Goal: Use online tool/utility: Utilize a website feature to perform a specific function

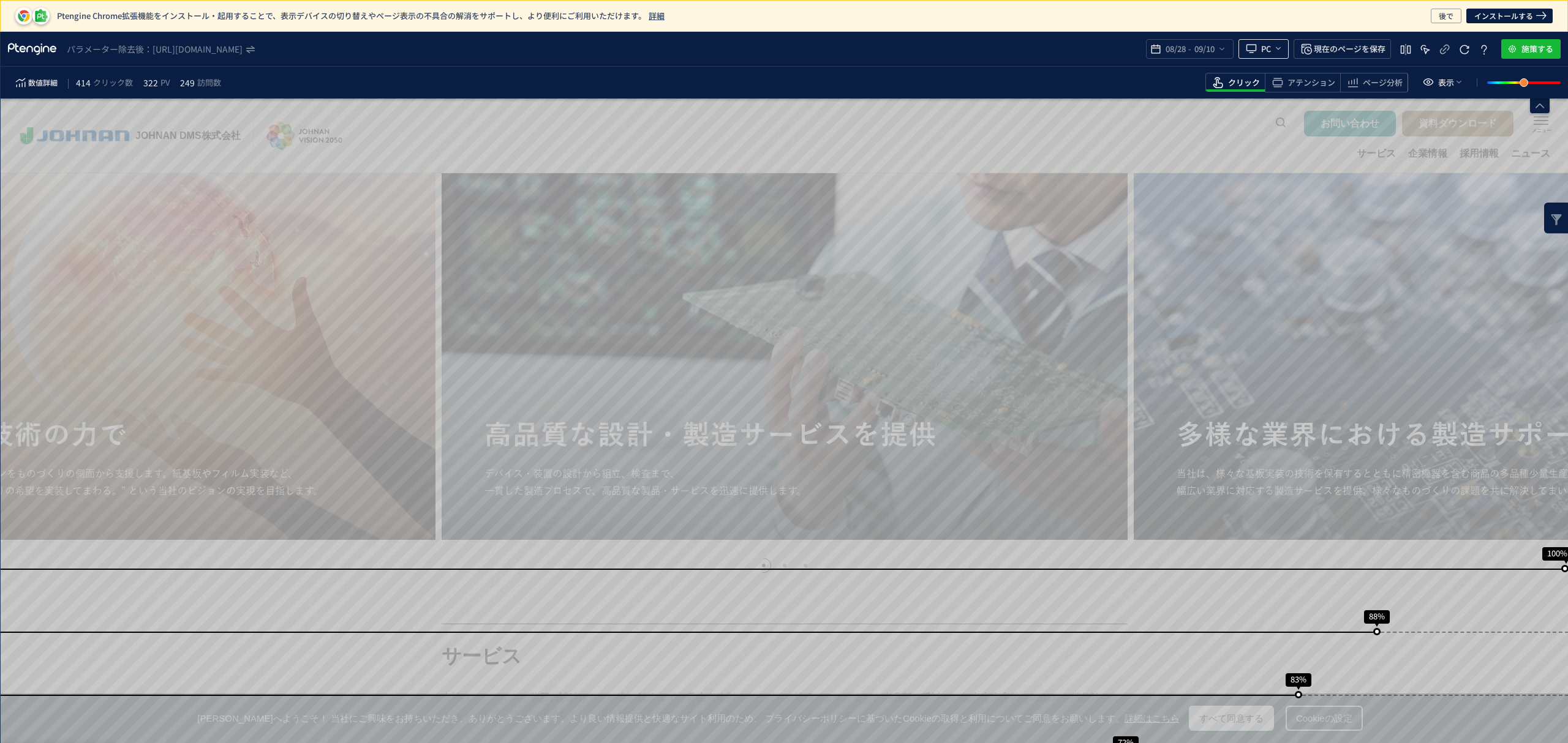
click at [1277, 47] on icon "heatmap-top-bar" at bounding box center [1278, 48] width 10 height 10
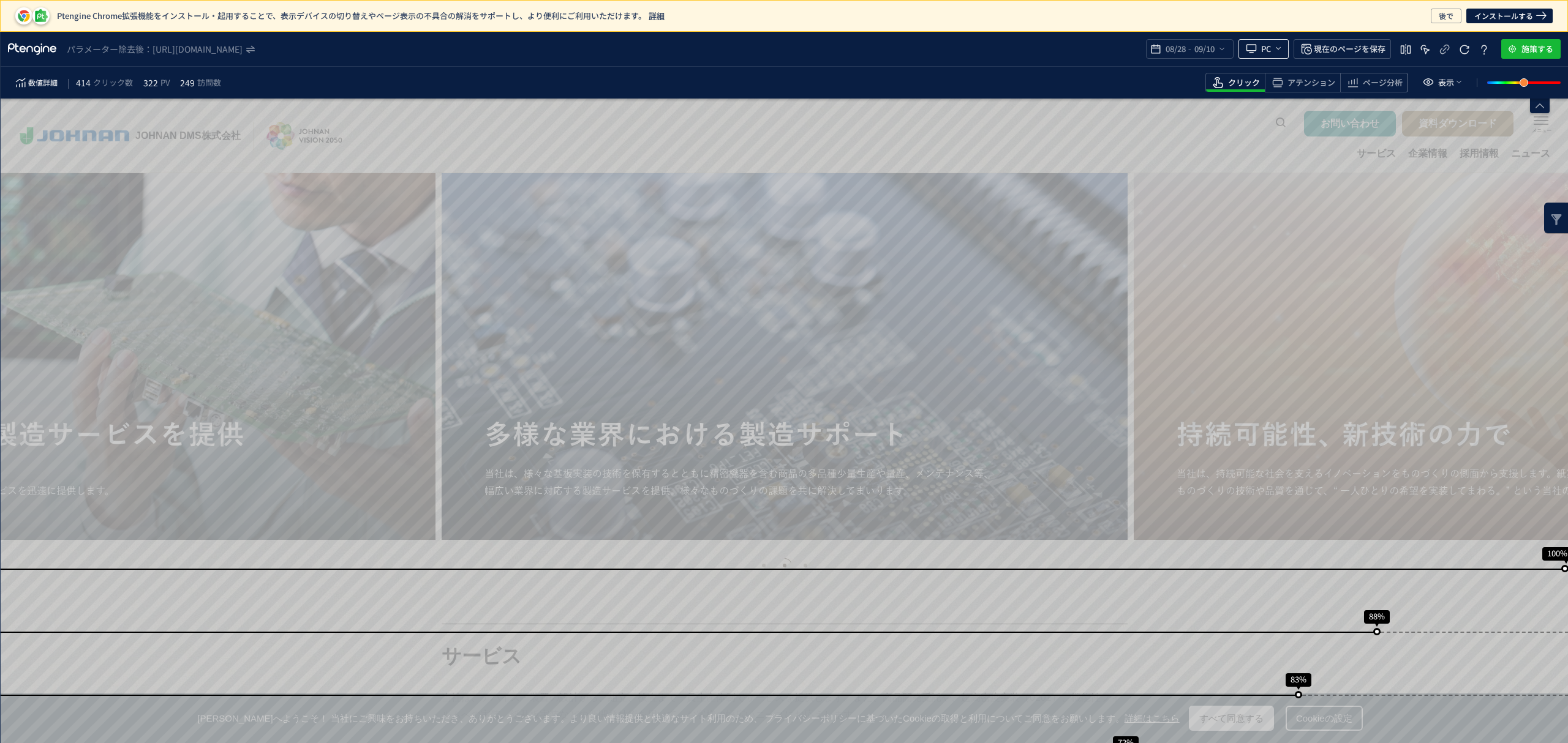
click at [1277, 47] on icon "heatmap-top-bar" at bounding box center [1278, 48] width 10 height 10
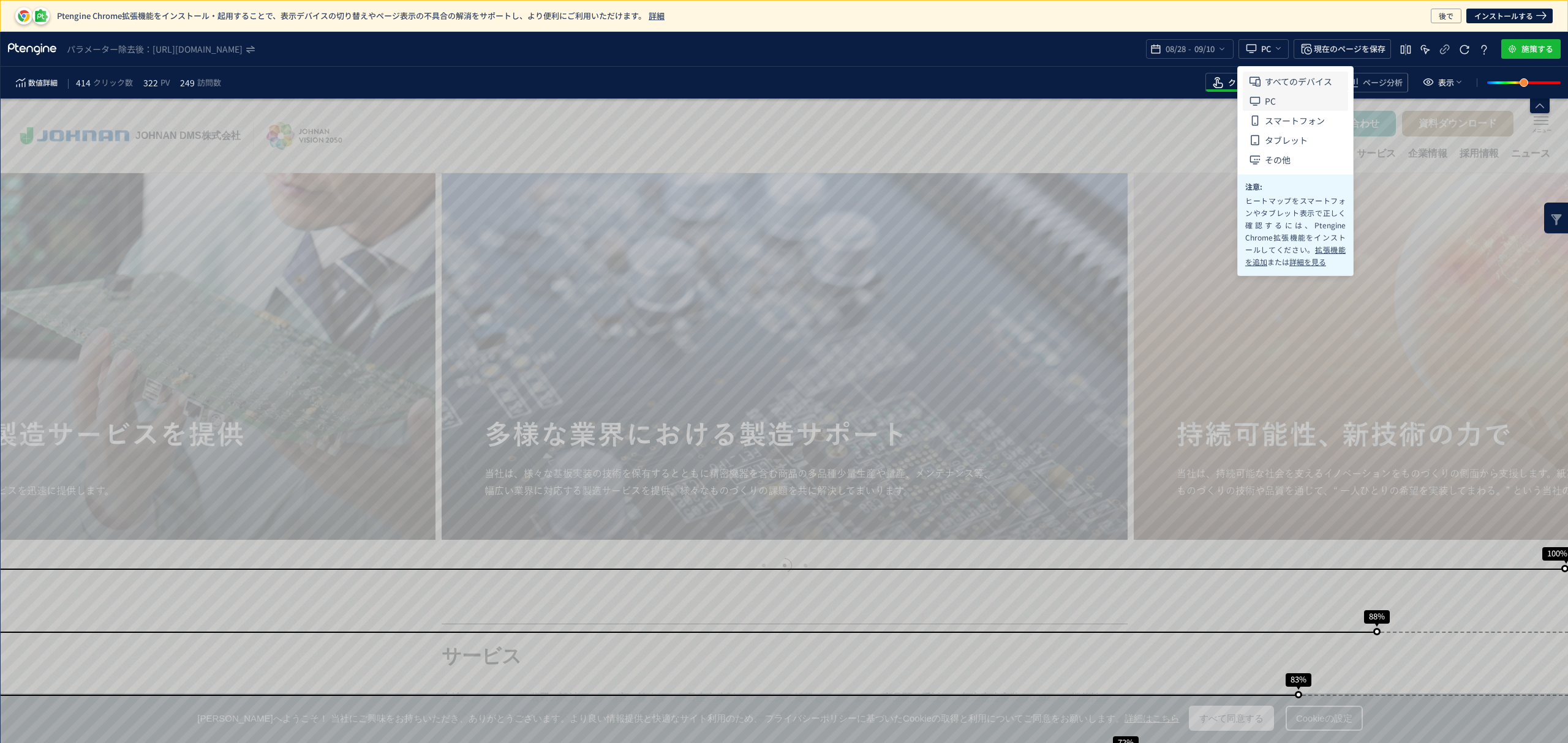
click at [1284, 82] on span "すべてのデバイス" at bounding box center [1298, 81] width 68 height 19
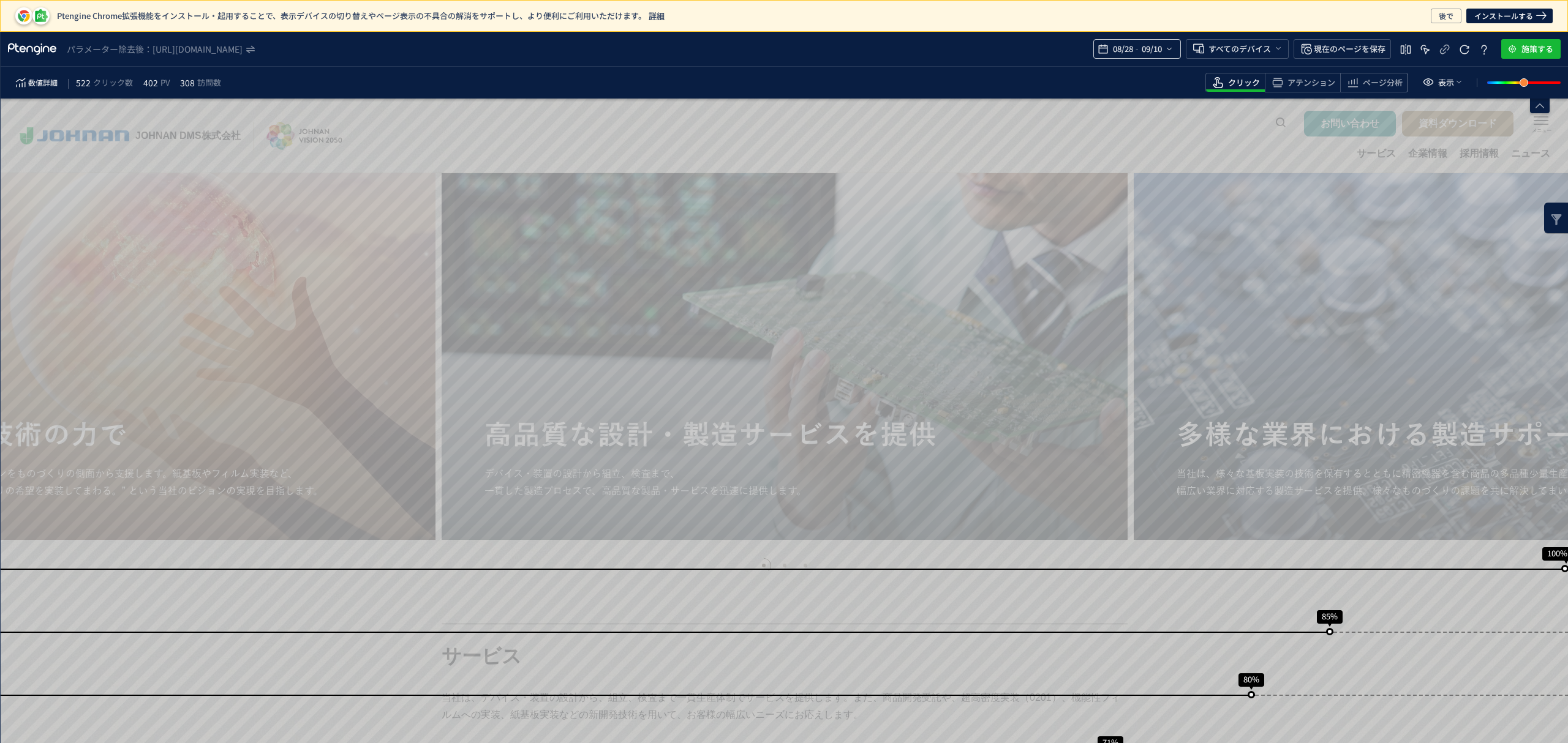
click at [1171, 44] on icon "heatmap-top-bar" at bounding box center [1169, 49] width 10 height 10
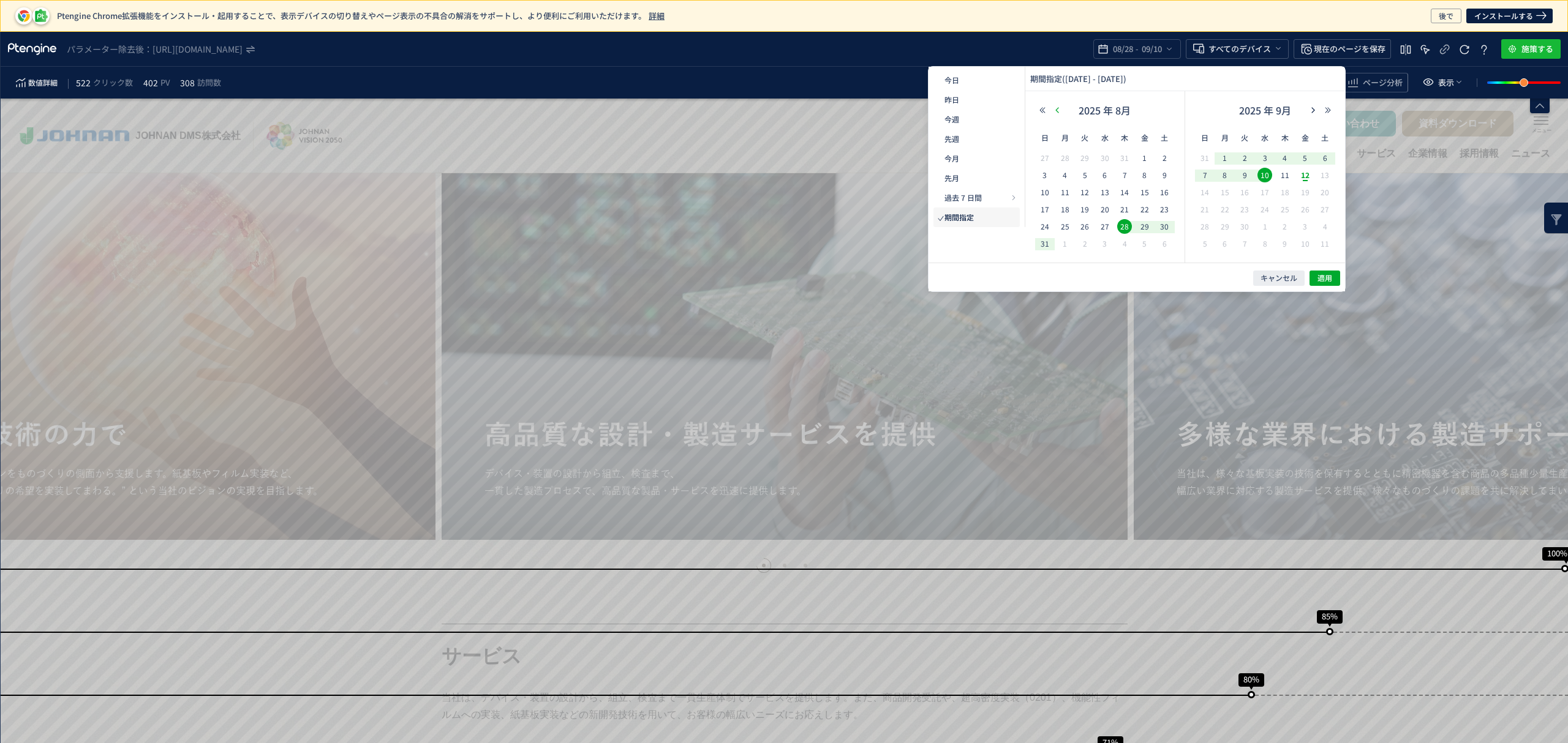
click at [1051, 113] on button "button" at bounding box center [1057, 110] width 15 height 9
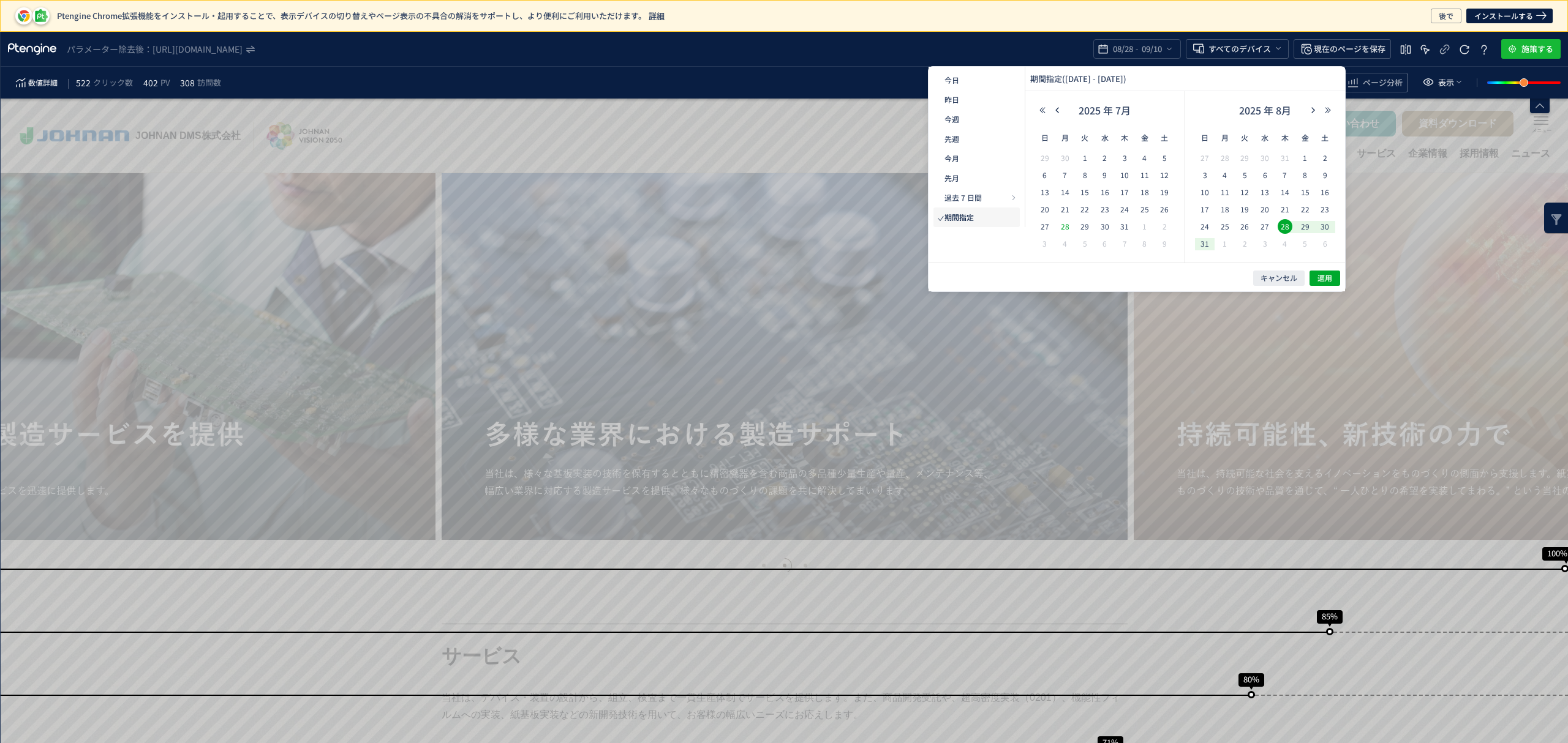
click at [1063, 228] on span "28" at bounding box center [1065, 227] width 15 height 15
click at [1210, 192] on span "10" at bounding box center [1204, 192] width 15 height 15
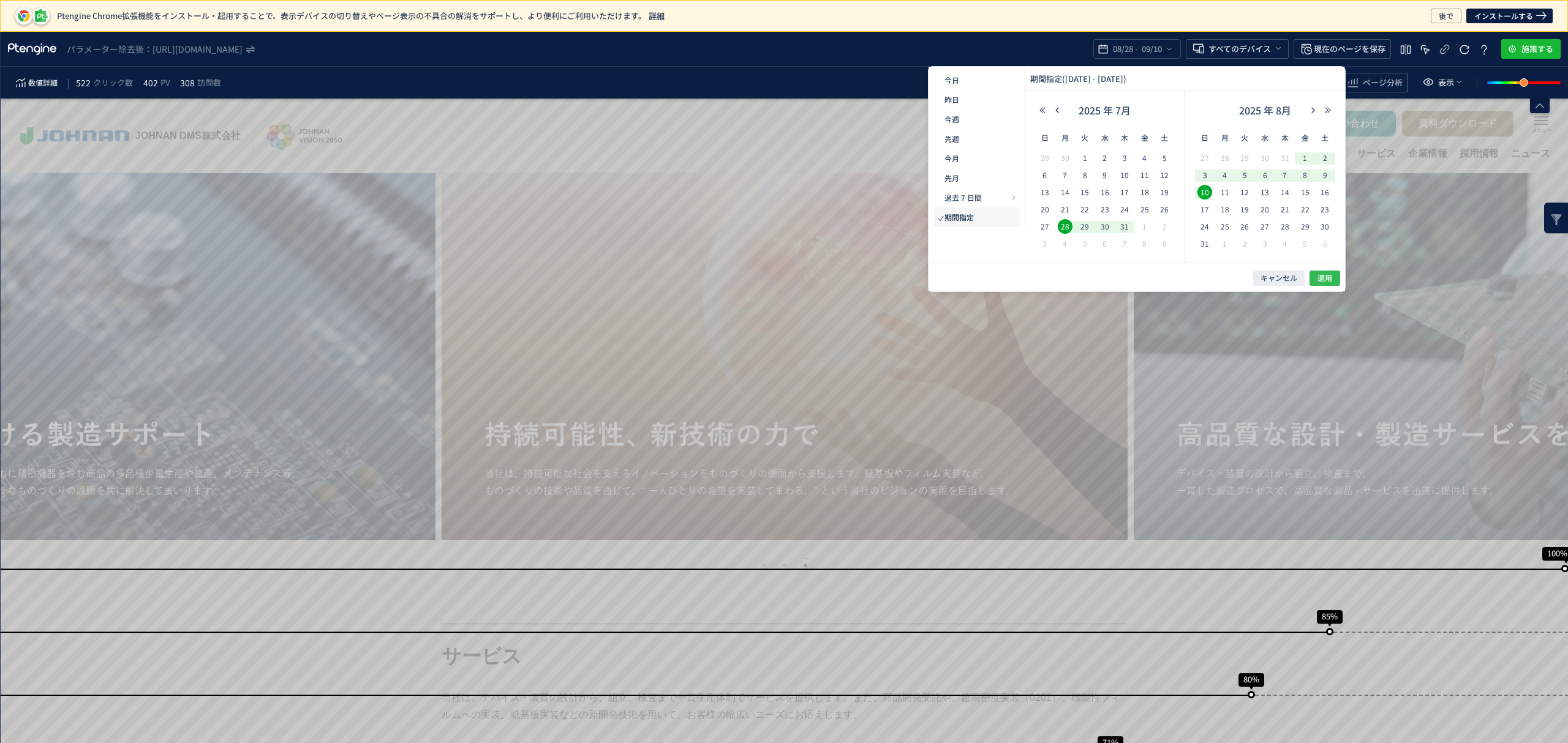
click at [1323, 273] on span "適用" at bounding box center [1325, 279] width 15 height 11
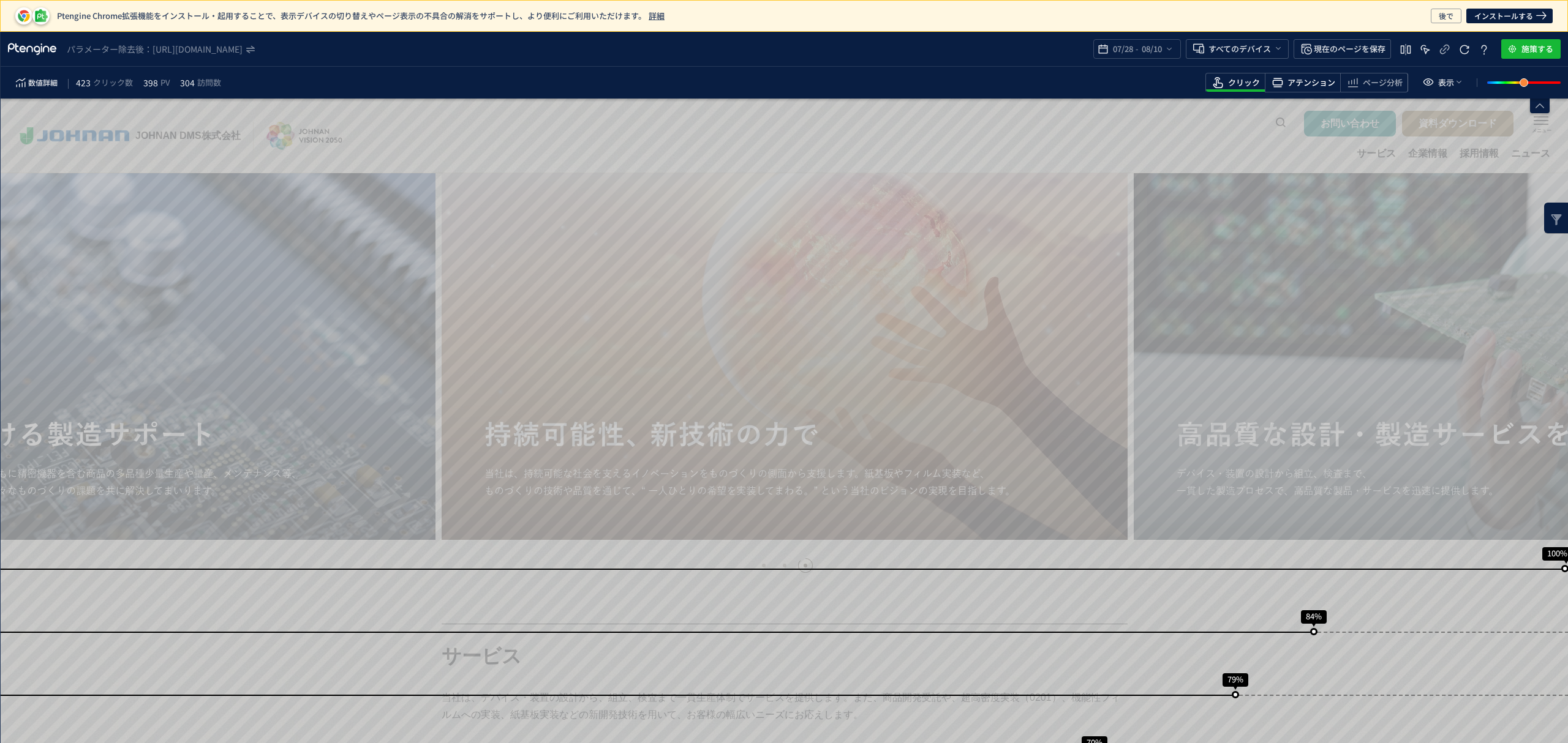
click at [1324, 81] on span "アテンション" at bounding box center [1311, 82] width 47 height 11
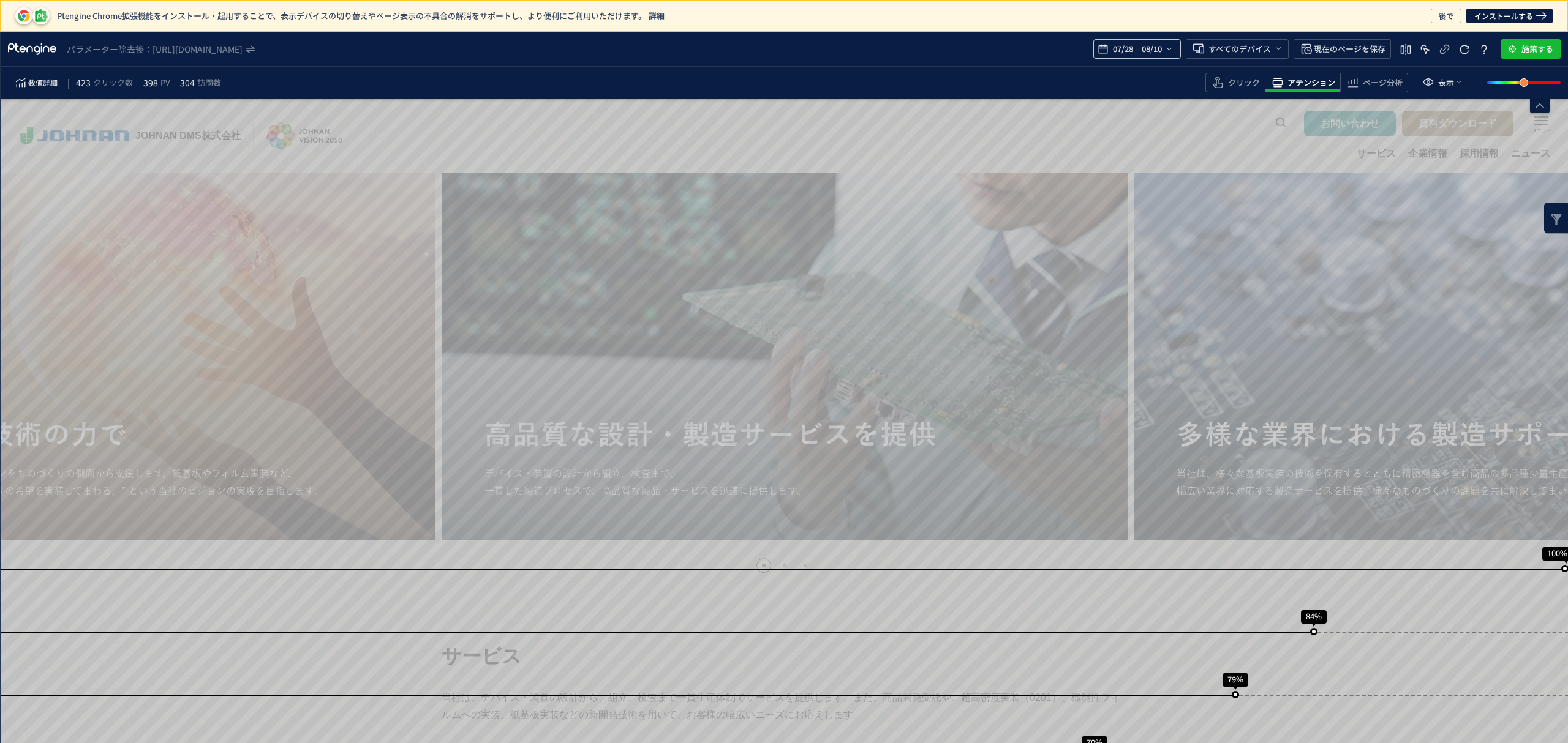
click at [1178, 47] on div "07/28 - 08/10" at bounding box center [1137, 49] width 88 height 19
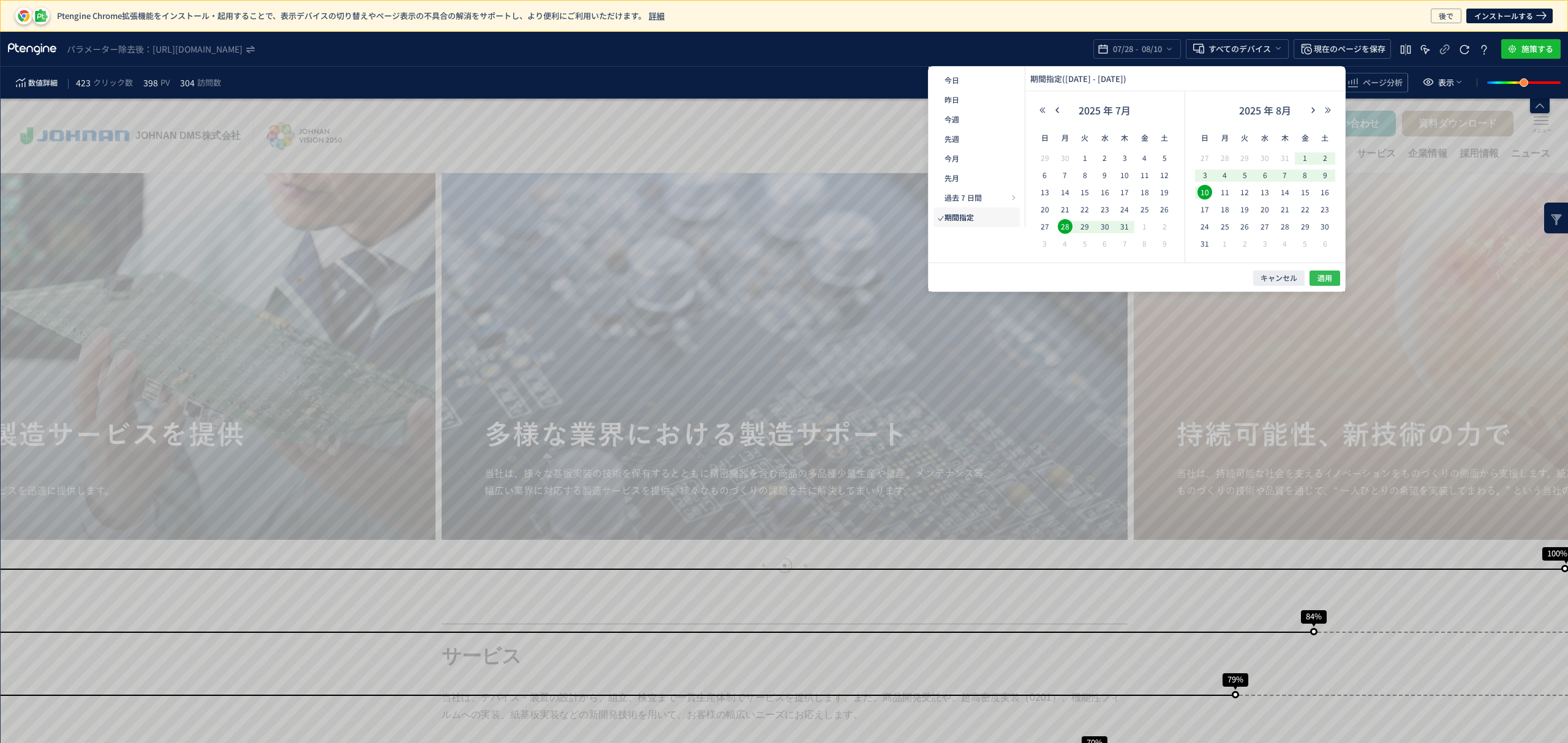
click at [1324, 277] on span "適用" at bounding box center [1325, 279] width 15 height 11
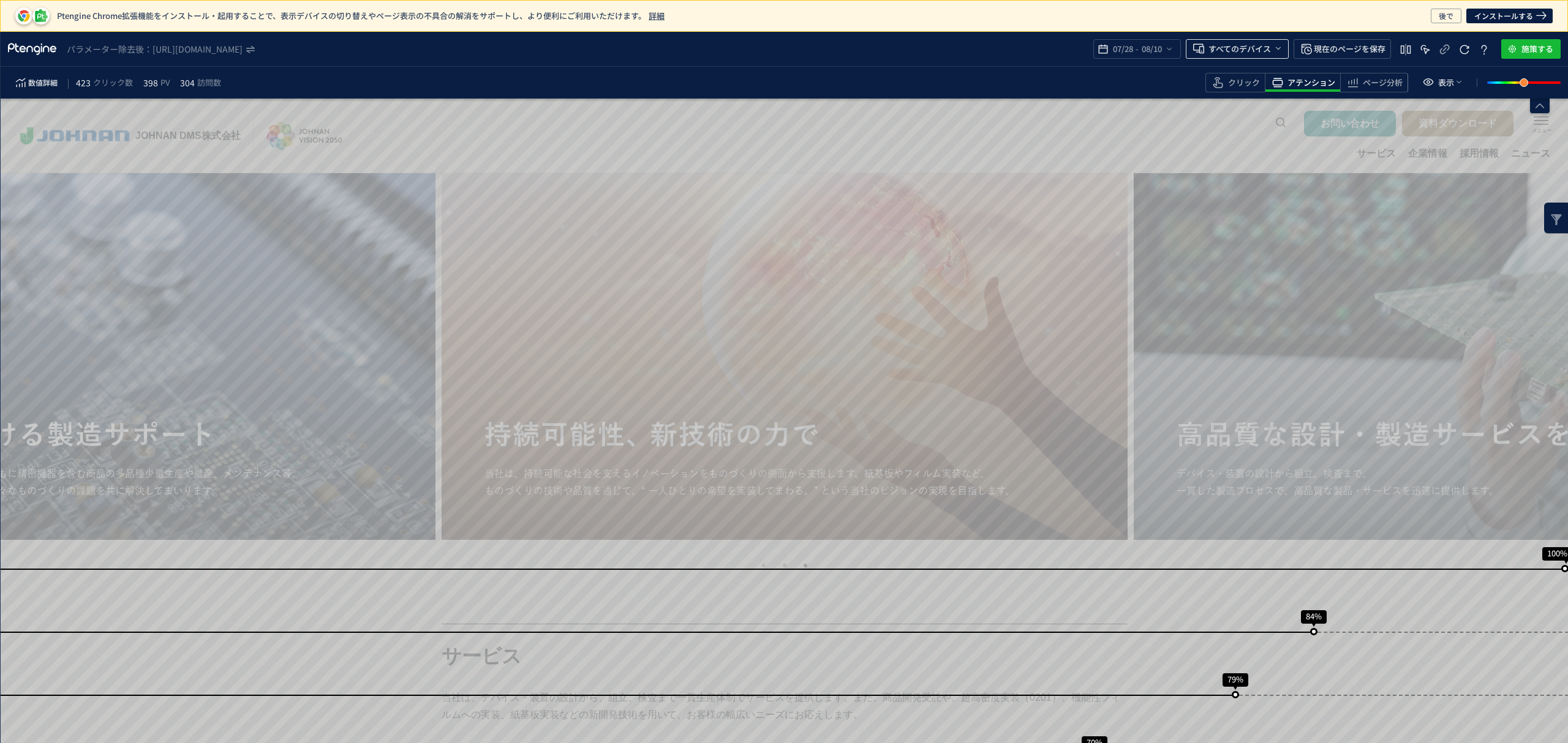
click at [1275, 50] on icon "heatmap-top-bar" at bounding box center [1278, 48] width 10 height 10
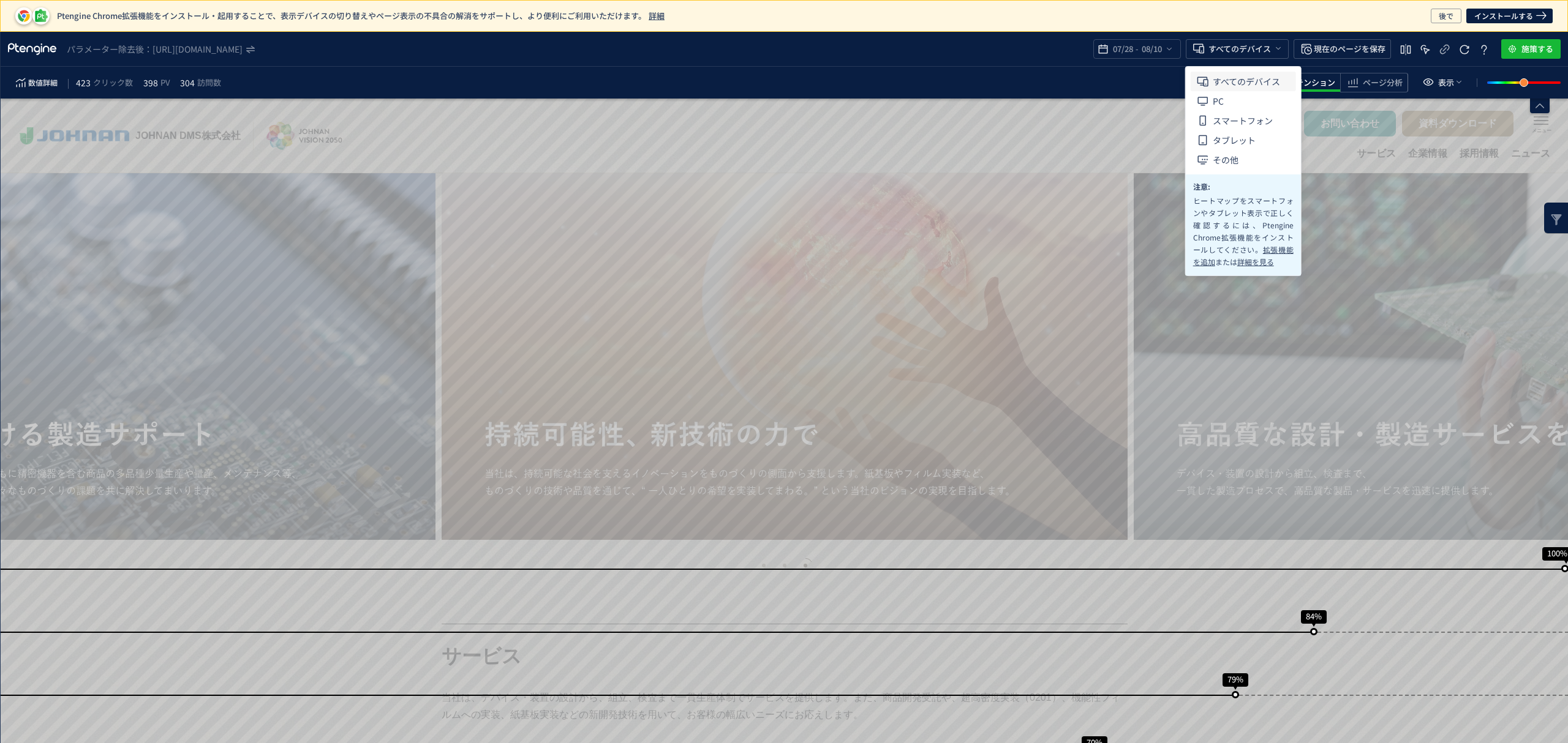
click at [1265, 71] on span "すべてのデバイス" at bounding box center [1246, 81] width 68 height 19
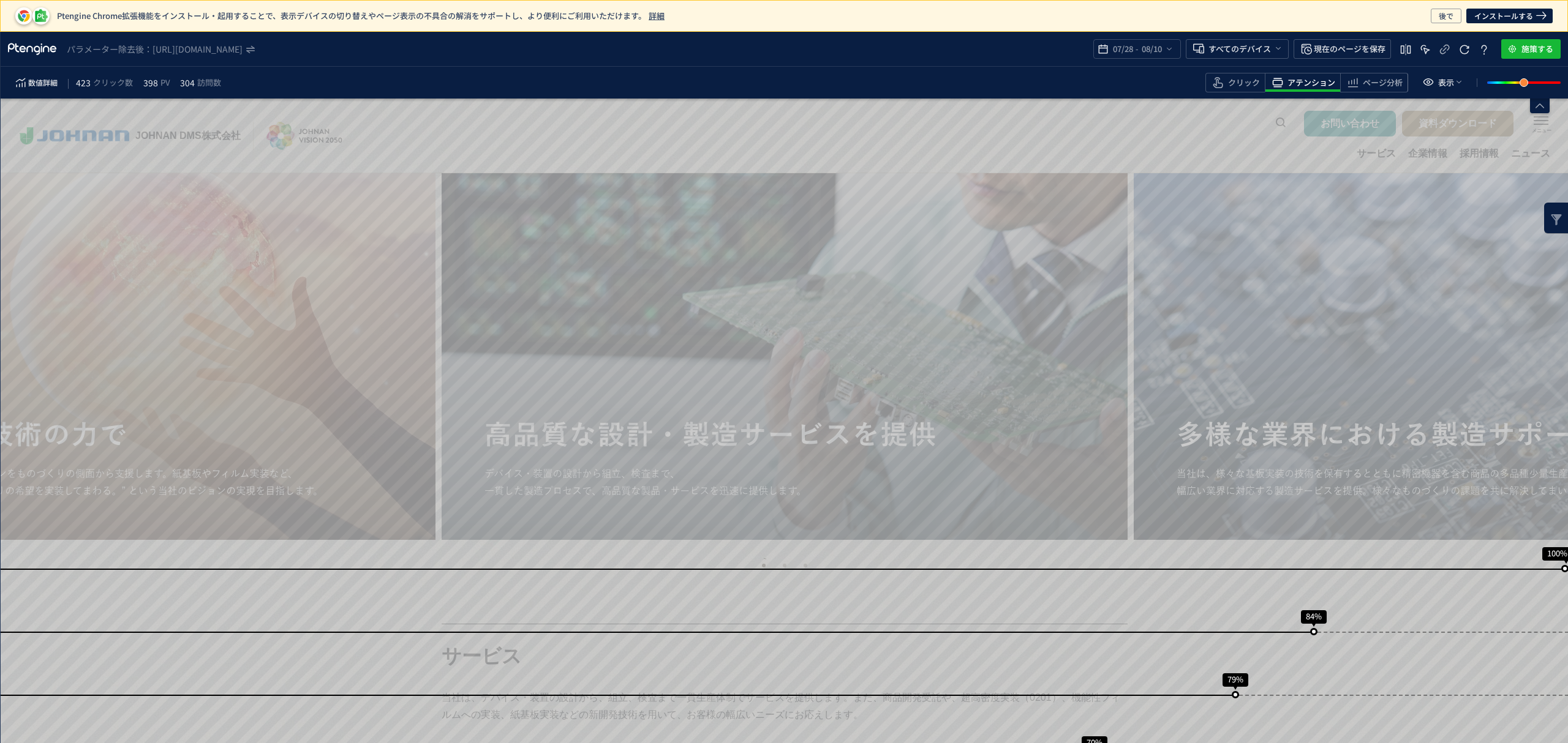
click at [886, 69] on div "数値詳細 423 クリック数 398 PV 304 訪問数 クリック アテンション ページ分析 表示" at bounding box center [784, 83] width 1567 height 32
click at [1248, 82] on span "クリック" at bounding box center [1244, 82] width 32 height 11
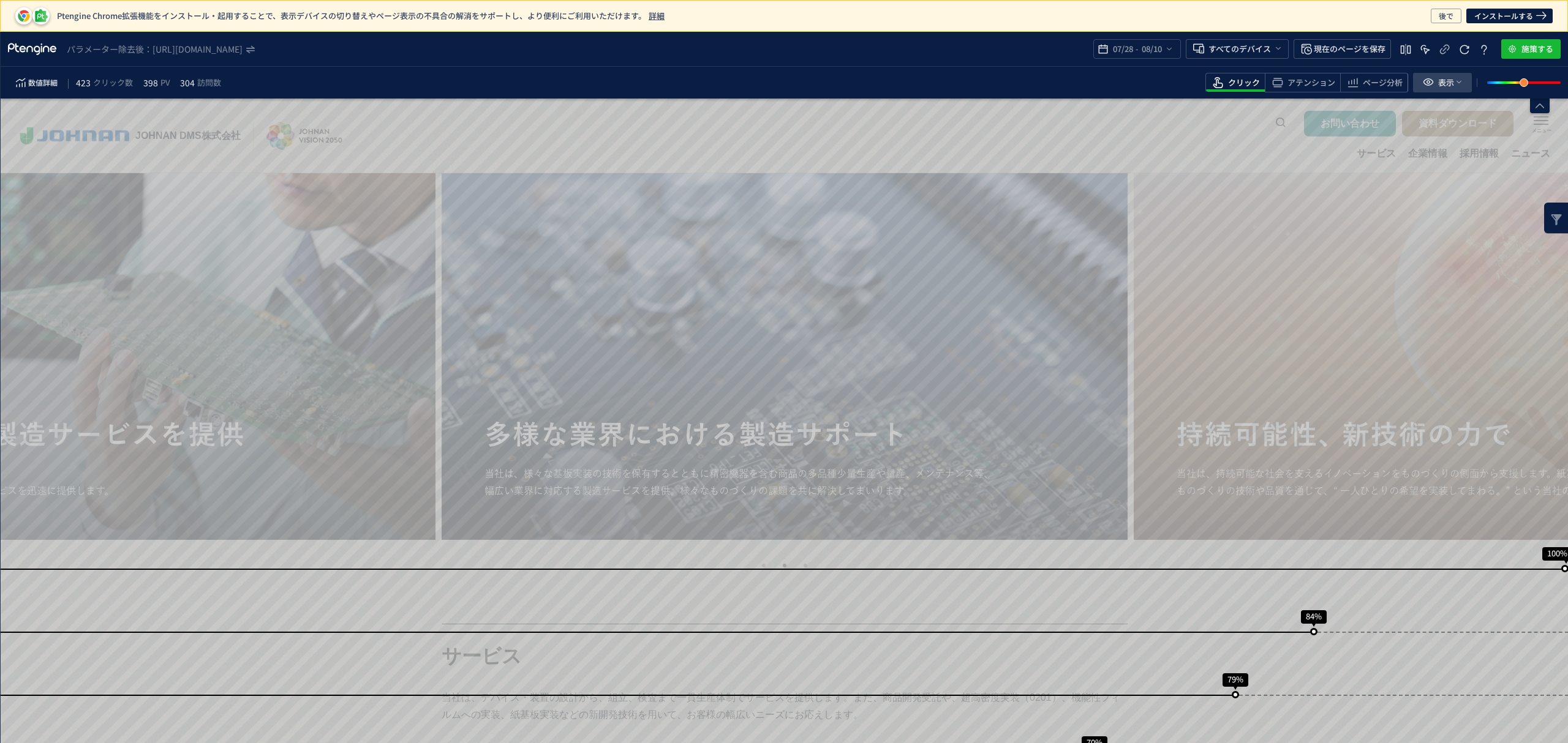
click at [1424, 89] on icon "heatmap-toolbar" at bounding box center [1428, 82] width 15 height 15
click at [1174, 49] on div "07/28 - 08/10" at bounding box center [1137, 49] width 88 height 19
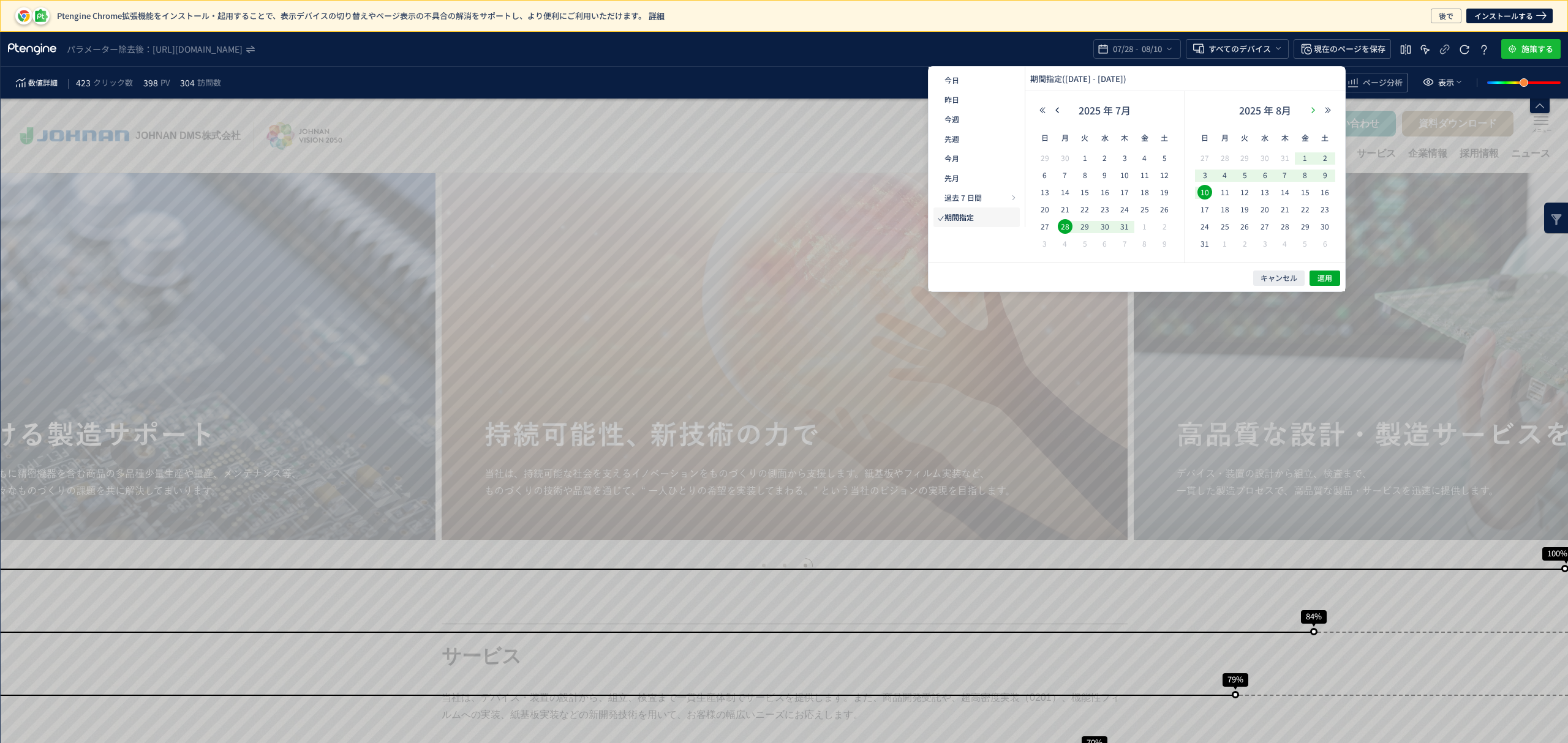
click at [1314, 109] on icon "button" at bounding box center [1313, 110] width 7 height 7
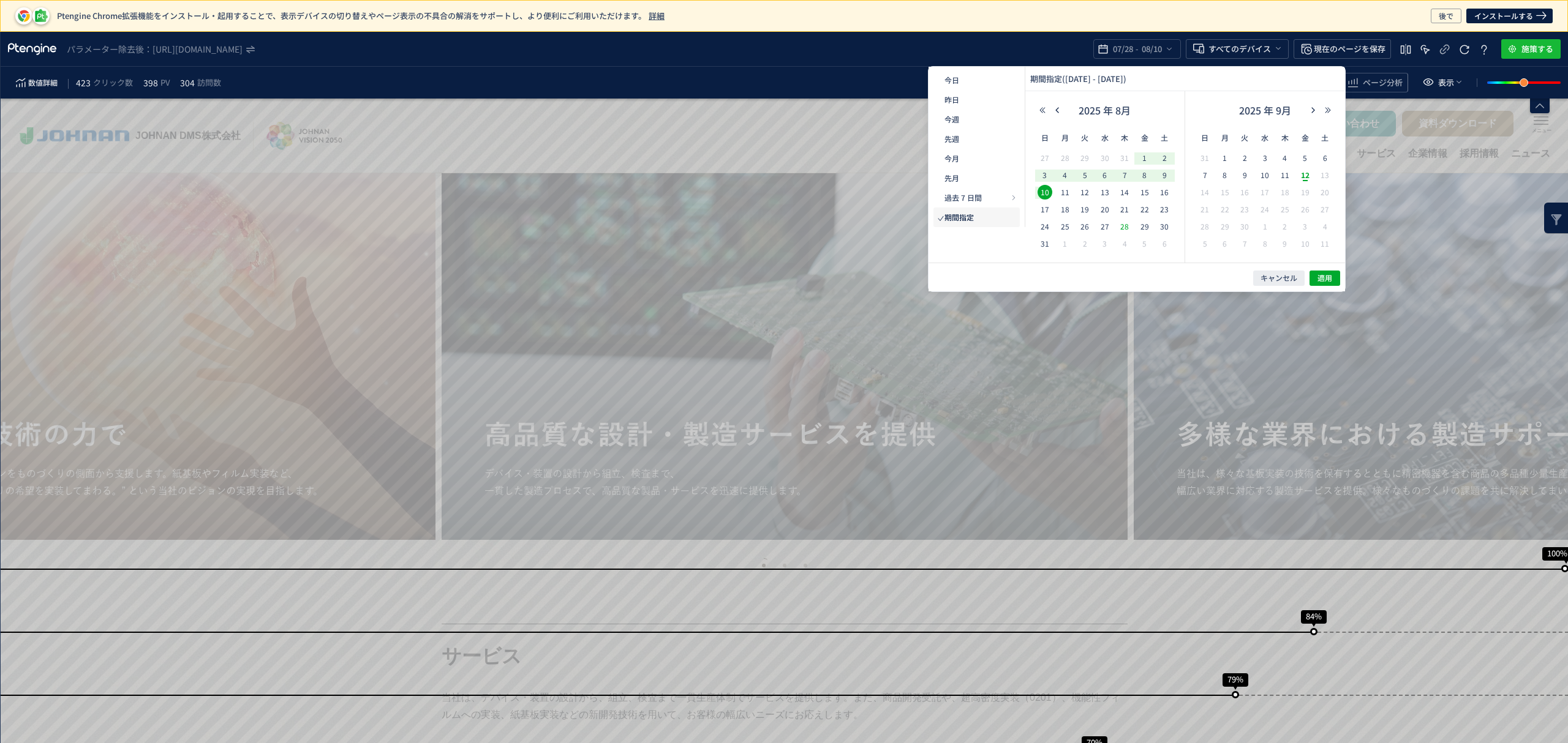
click at [1126, 229] on span "28" at bounding box center [1124, 227] width 15 height 15
click at [1267, 176] on span "10" at bounding box center [1265, 175] width 15 height 15
click at [1327, 278] on span "適用" at bounding box center [1325, 279] width 15 height 11
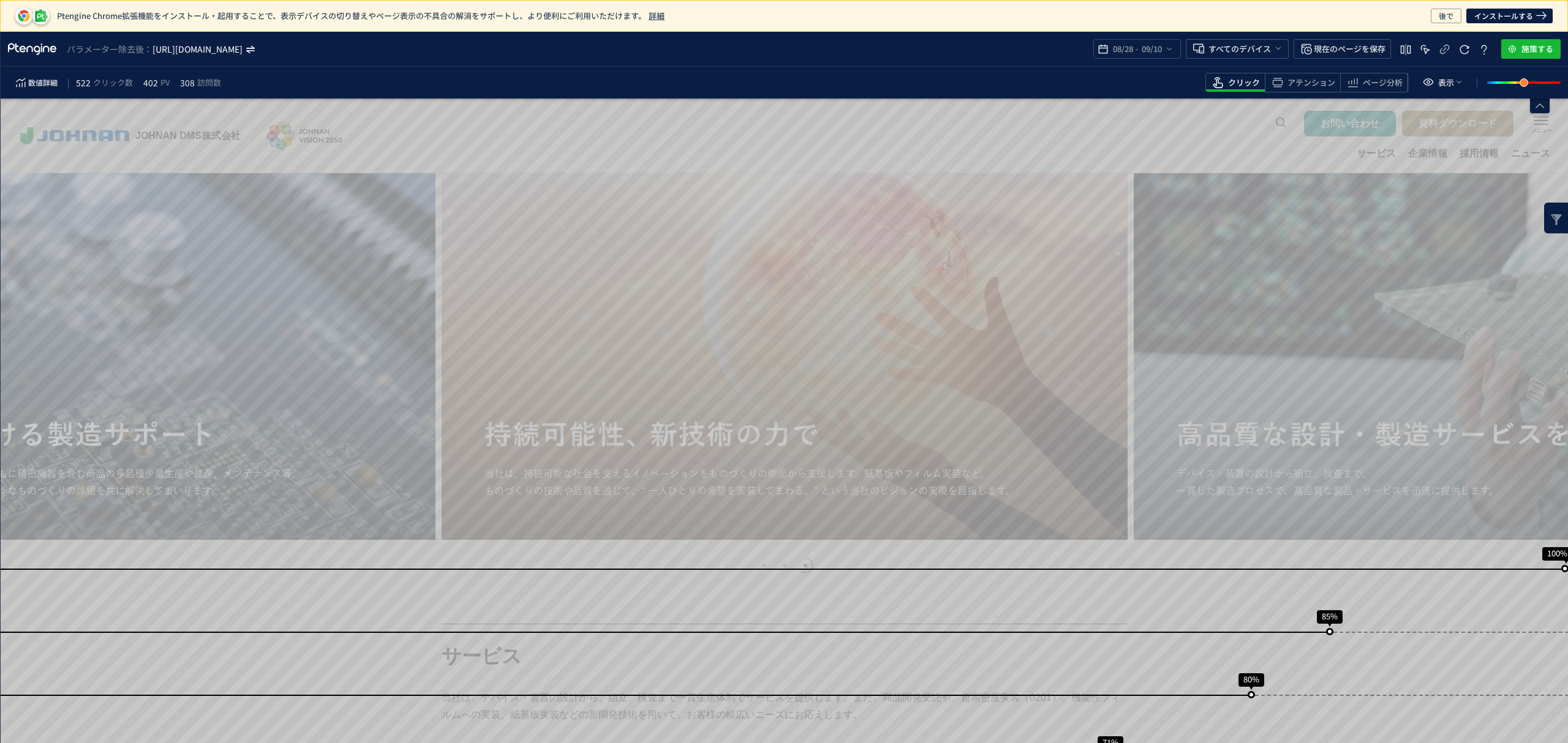
click at [203, 54] on icon "[URL][DOMAIN_NAME]" at bounding box center [198, 49] width 92 height 12
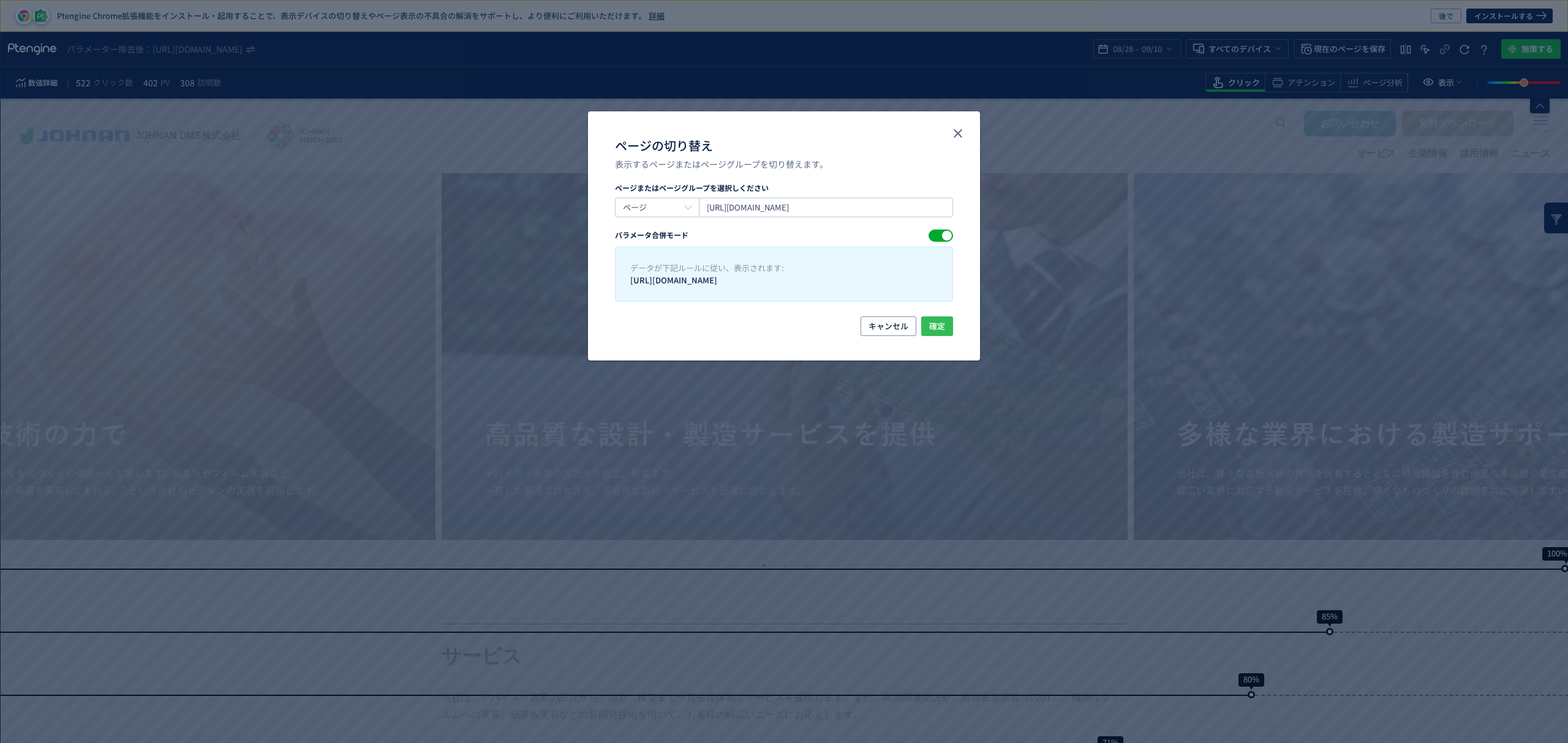
click at [927, 321] on button "確定" at bounding box center [937, 326] width 32 height 19
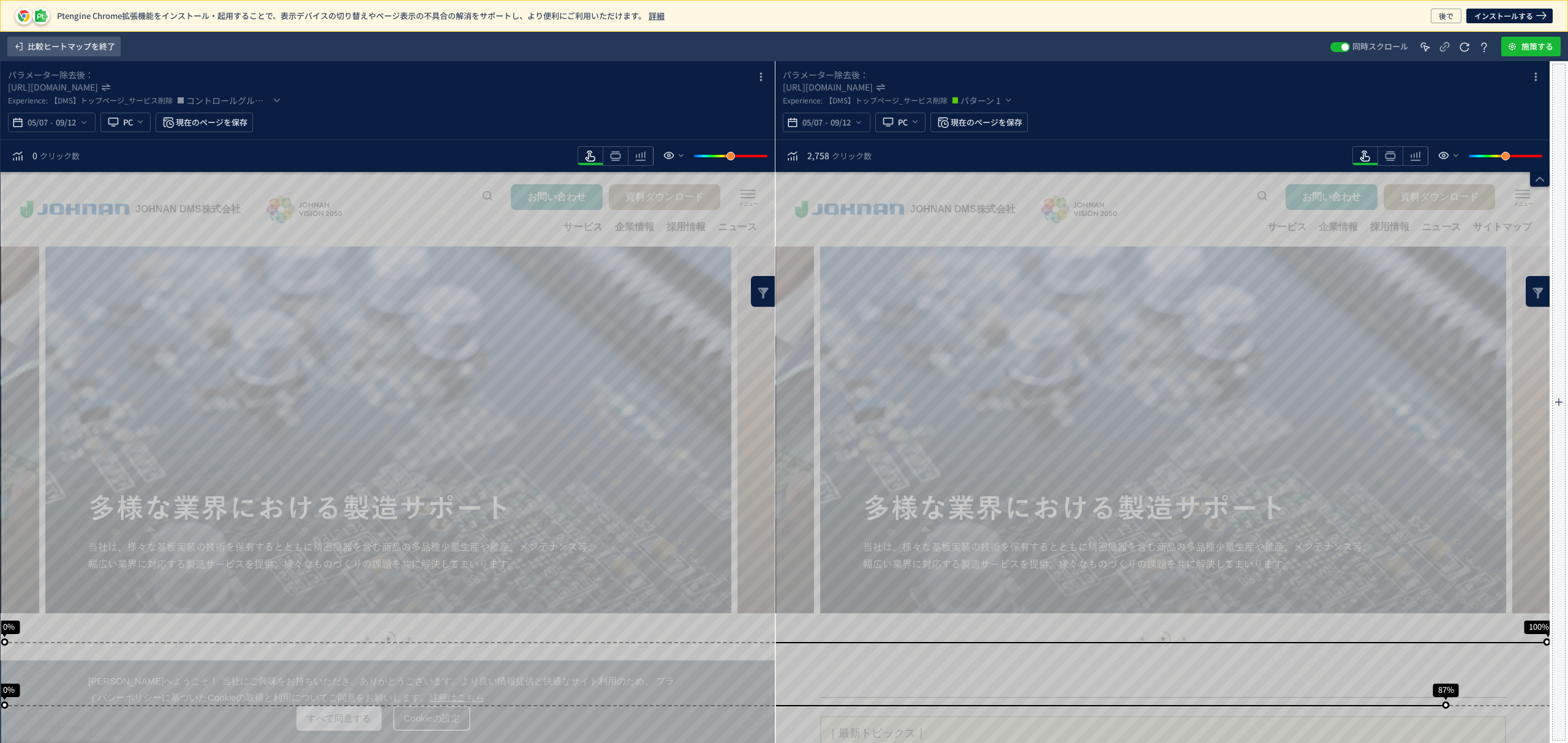
click at [110, 49] on span "比較ヒートマップを終了" at bounding box center [71, 46] width 88 height 19
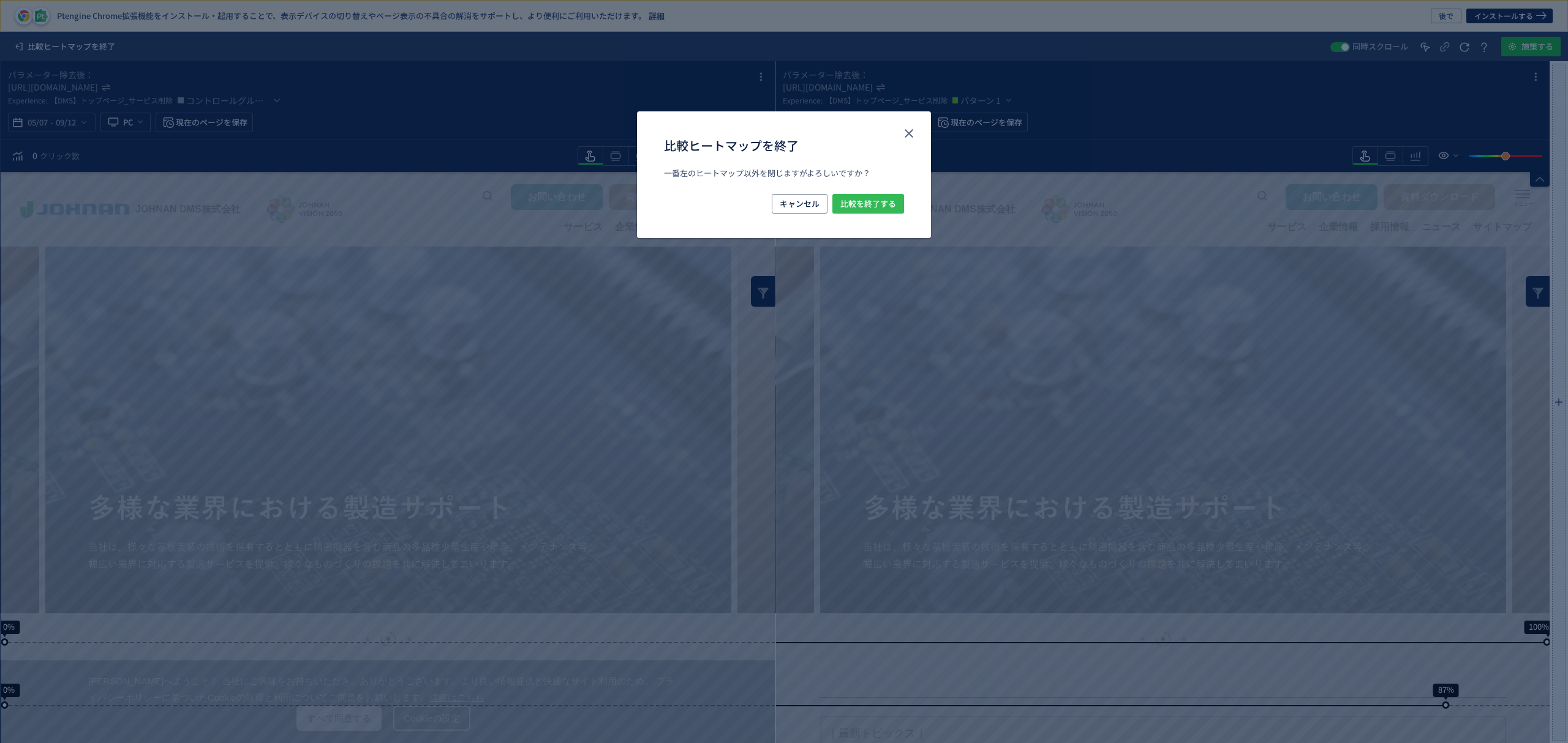
click at [872, 202] on span "比較を終了する" at bounding box center [868, 203] width 55 height 19
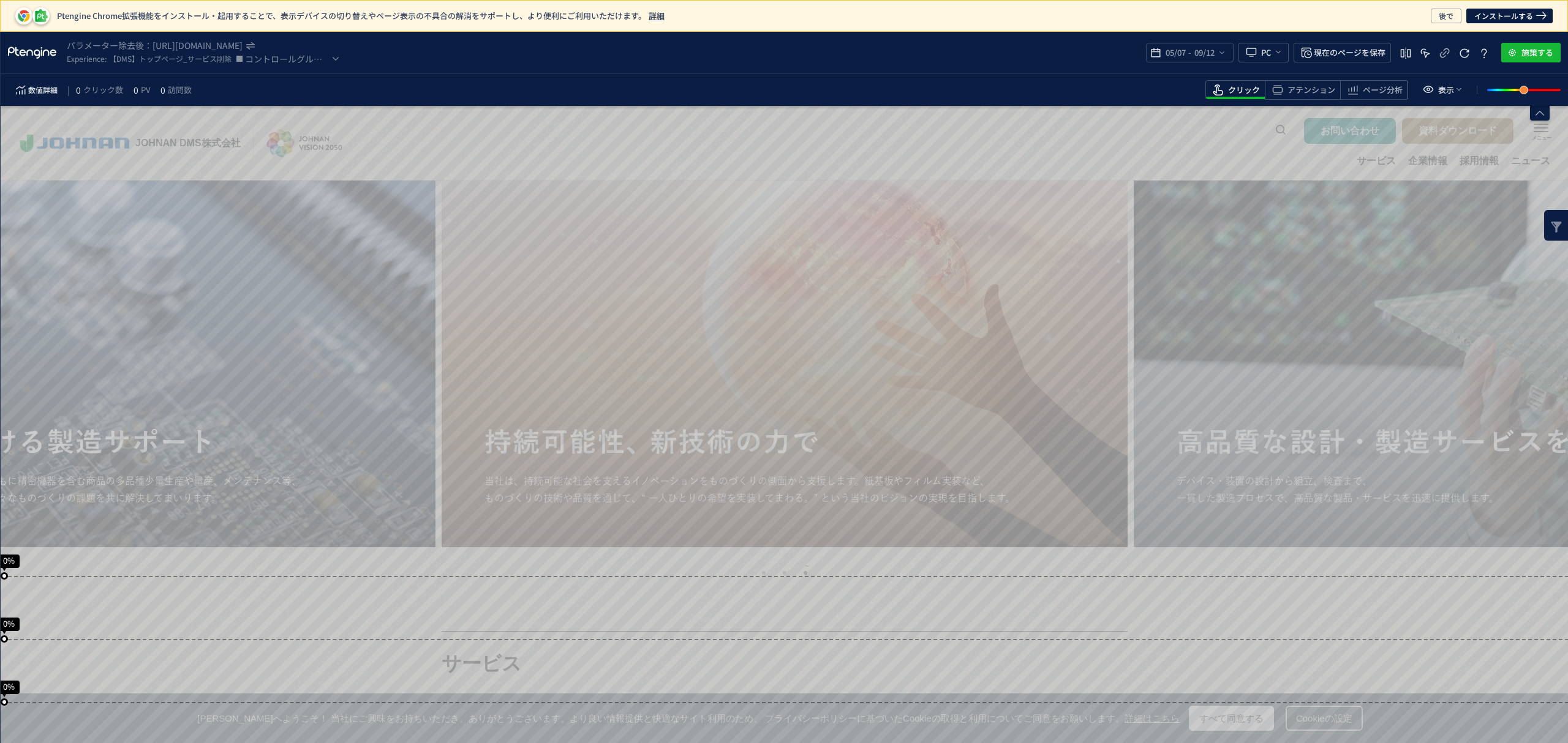
click at [294, 71] on div "パラメーター除去後： [URL][DOMAIN_NAME] Experience: 【DMS】トップページ_サービス削除 コントロールグループ 05/07 -…" at bounding box center [784, 53] width 1567 height 42
click at [294, 57] on span "コントロールグループ" at bounding box center [287, 59] width 84 height 15
click at [300, 113] on span "パターン 1" at bounding box center [293, 109] width 97 height 19
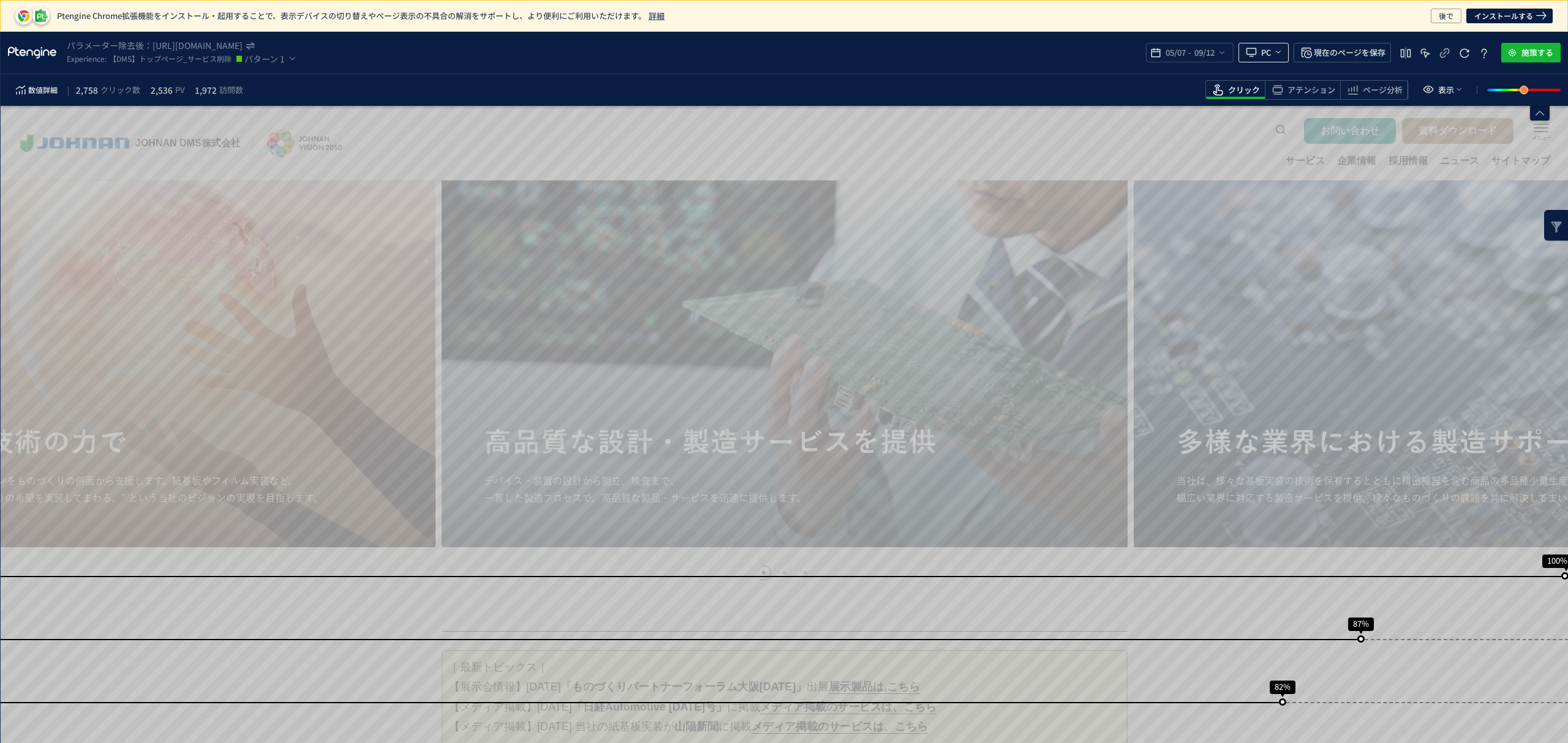
click at [1253, 45] on icon "heatmap-top-bar" at bounding box center [1251, 52] width 15 height 15
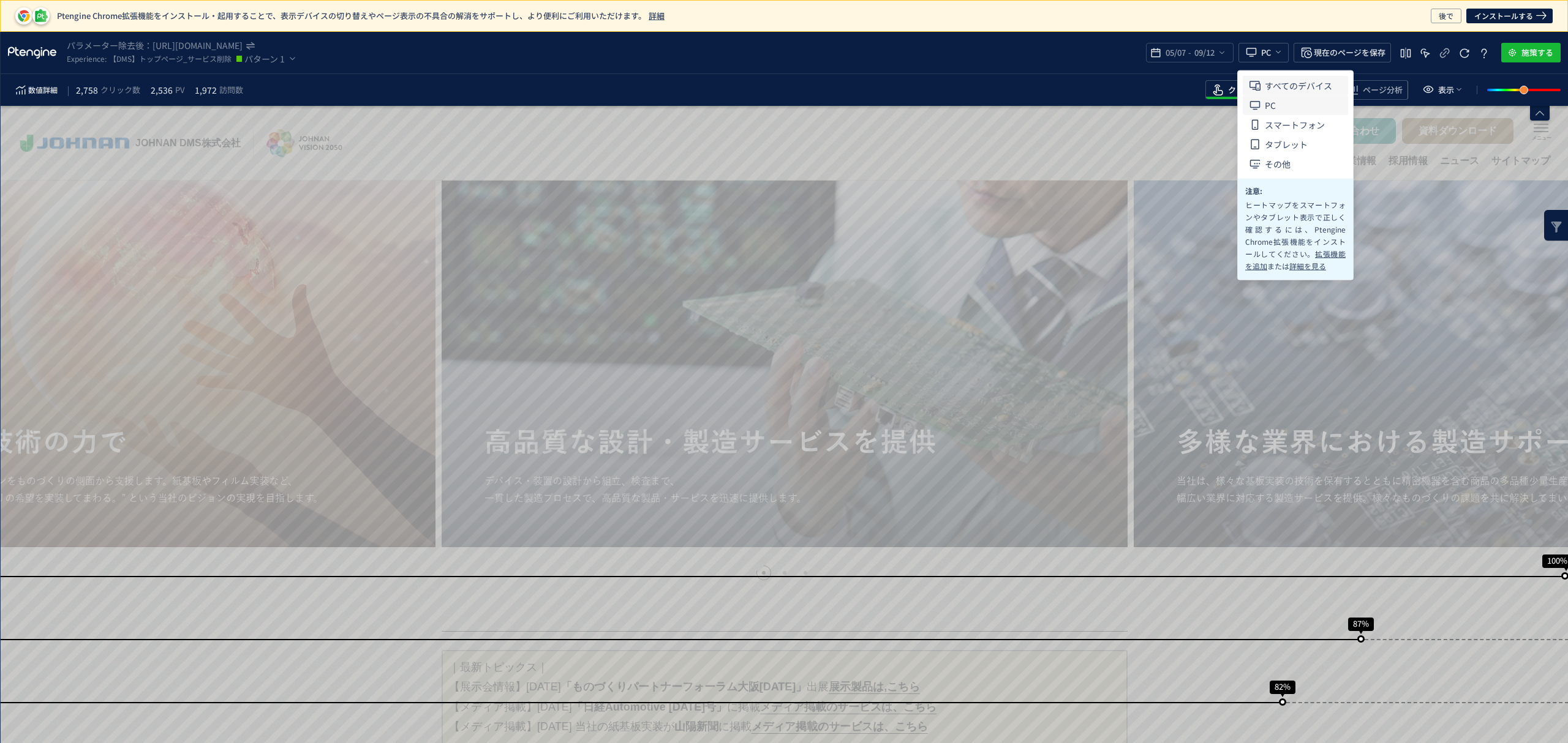
click at [1271, 77] on span "すべてのデバイス" at bounding box center [1298, 86] width 68 height 19
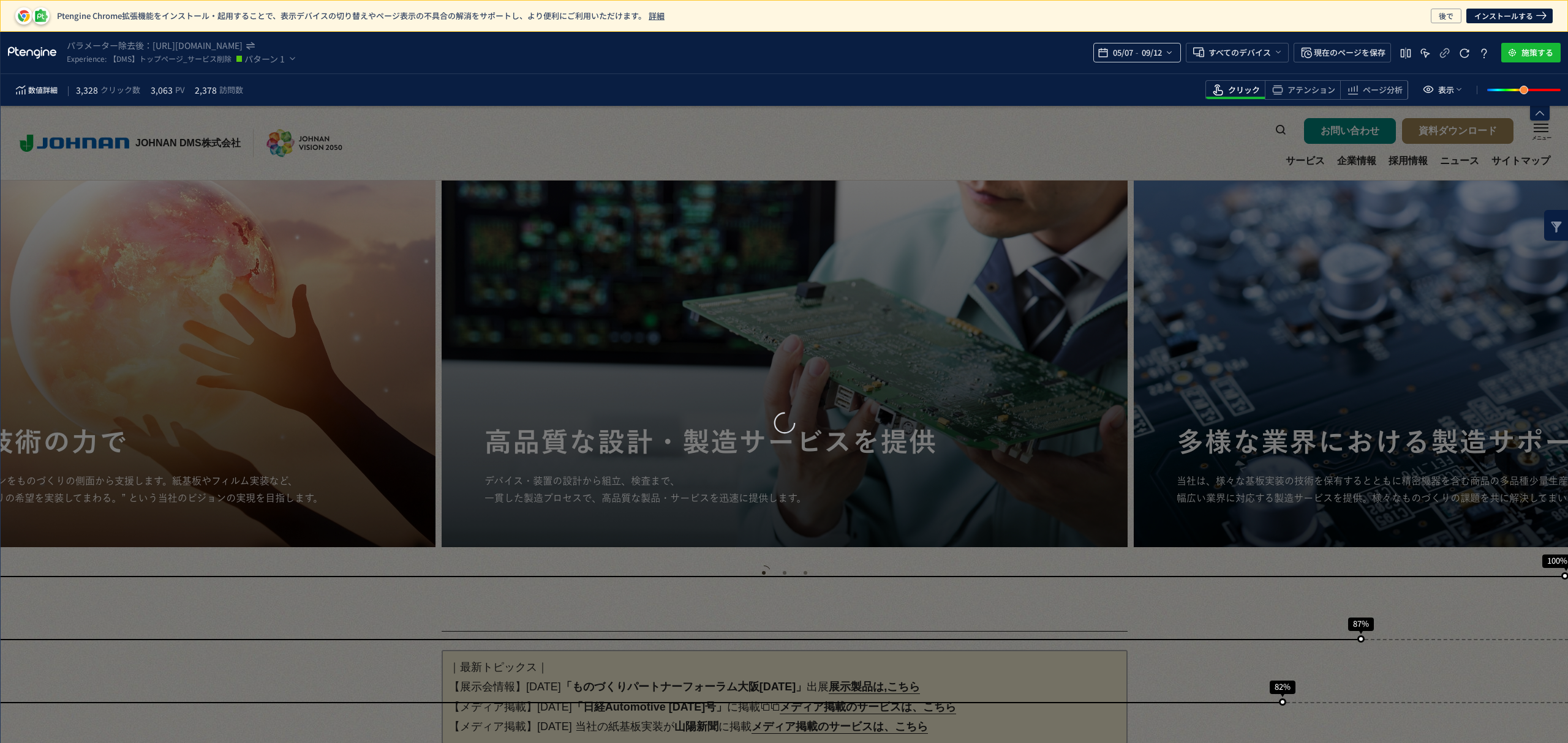
click at [1172, 59] on div "05/07 - 09/12" at bounding box center [1137, 52] width 88 height 19
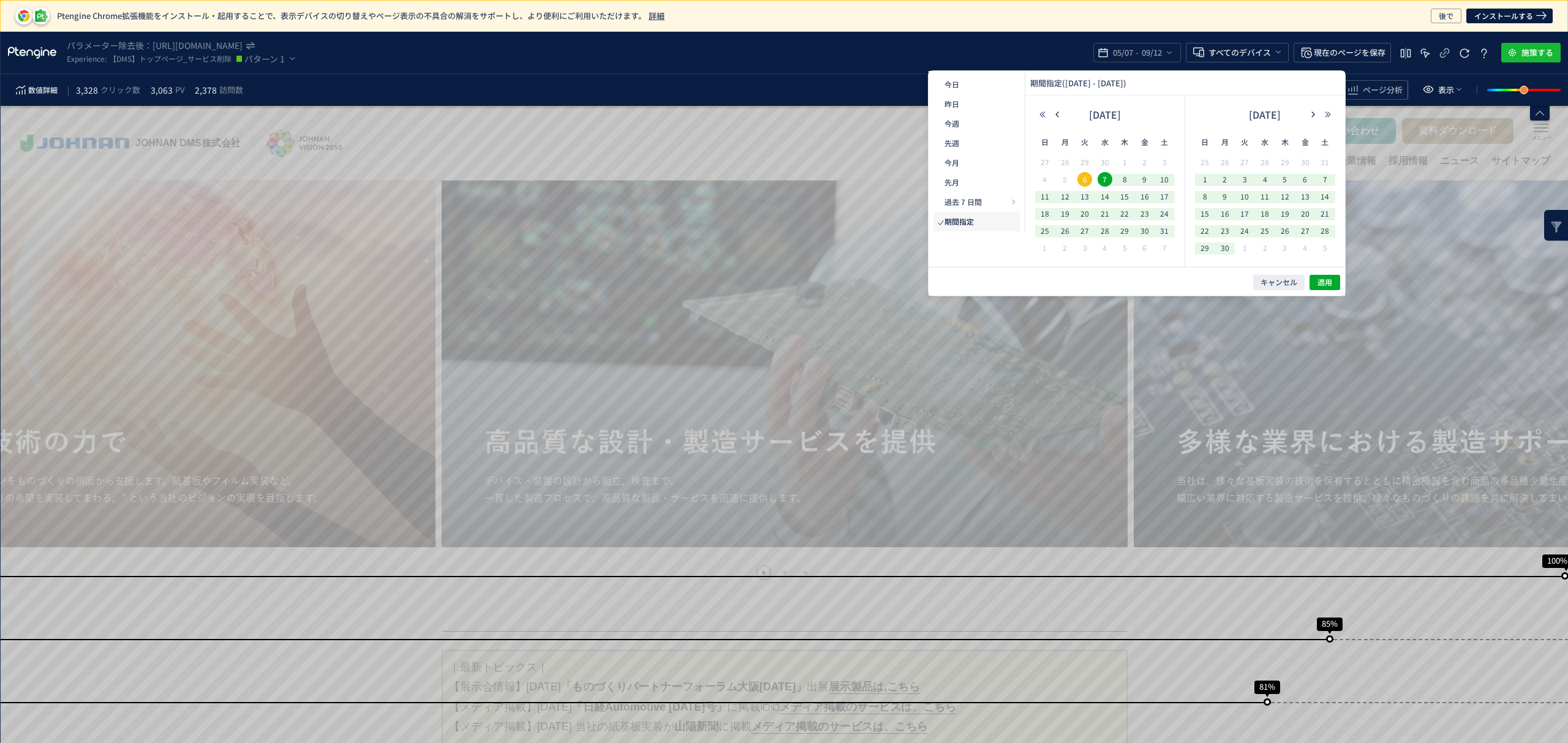
click at [1305, 118] on div "[DATE]" at bounding box center [1265, 118] width 140 height 25
click at [1314, 120] on div "[DATE]" at bounding box center [1265, 118] width 140 height 25
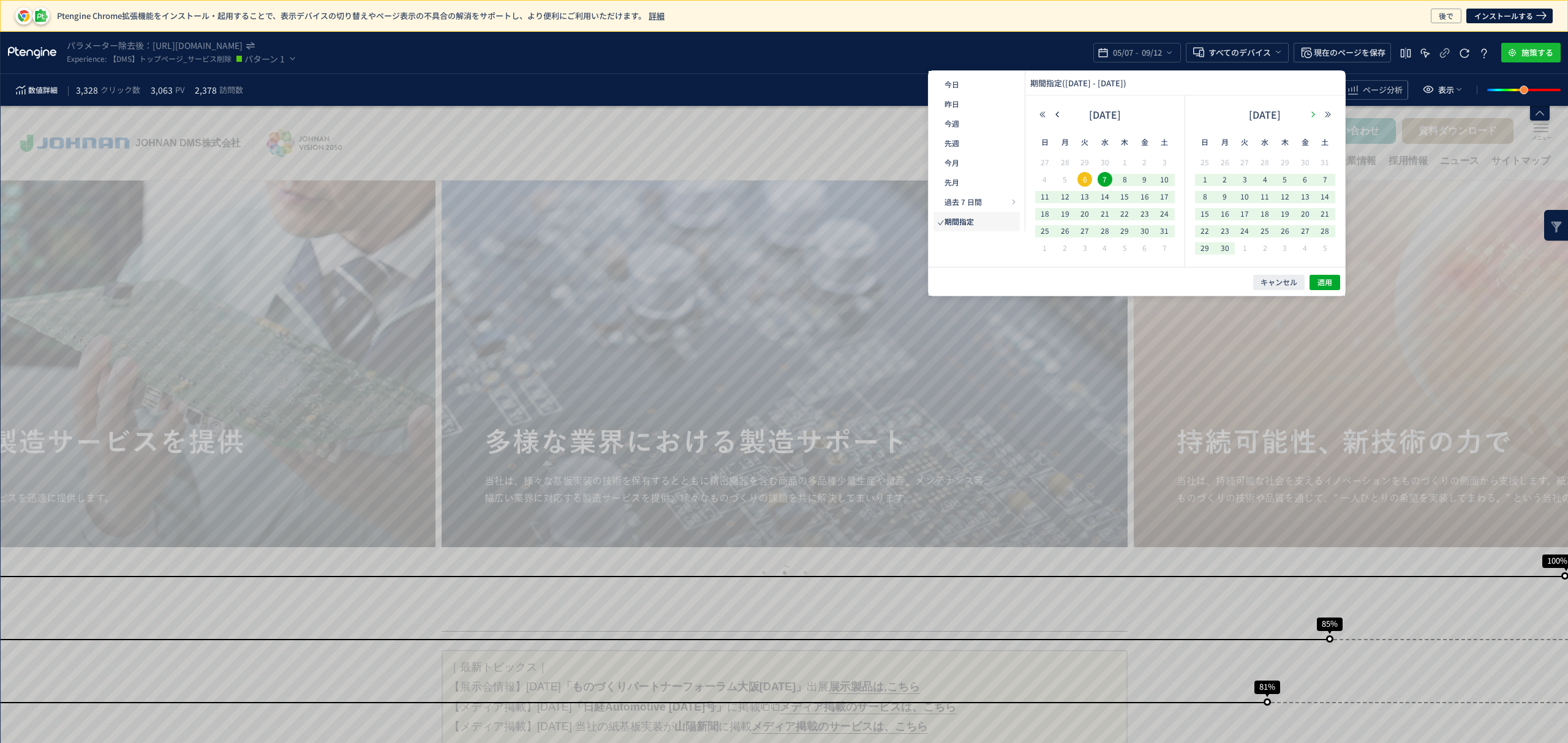
click at [1311, 115] on icon "button" at bounding box center [1313, 114] width 7 height 7
click at [1068, 231] on span "28" at bounding box center [1065, 231] width 15 height 15
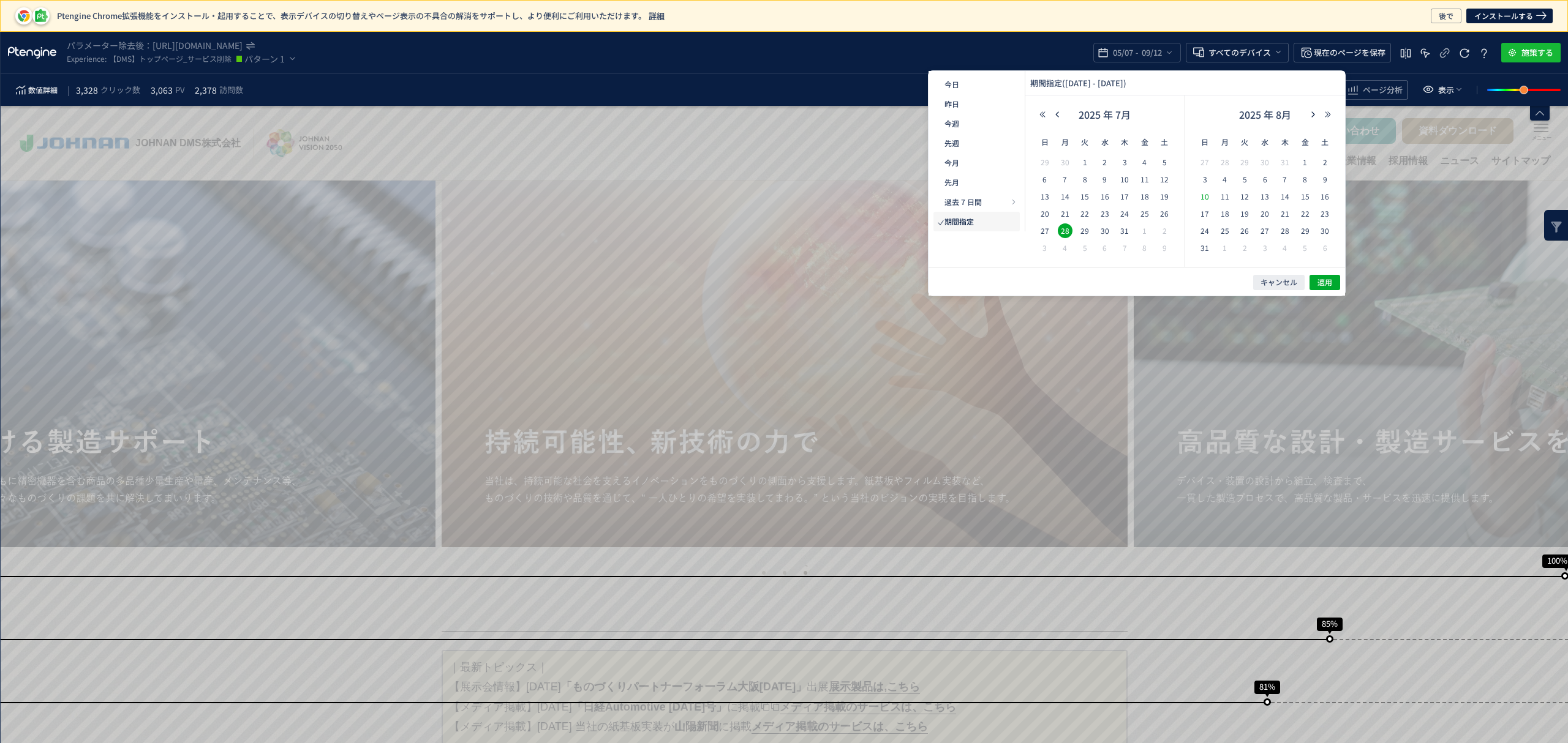
click at [1205, 201] on span "10" at bounding box center [1204, 196] width 15 height 15
click at [1316, 113] on icon "button" at bounding box center [1313, 114] width 7 height 7
click at [1127, 225] on span "28" at bounding box center [1124, 231] width 15 height 15
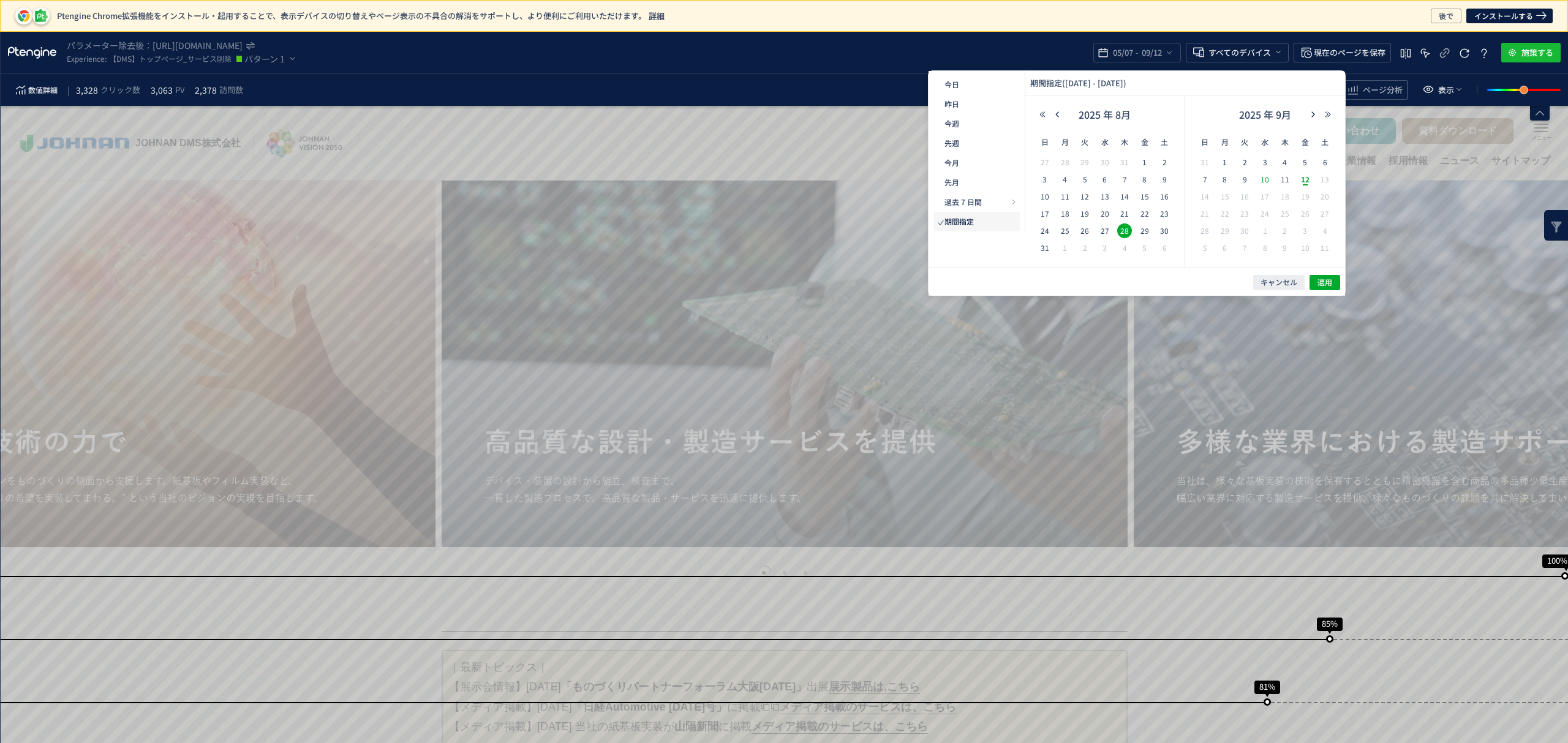
click at [1263, 179] on span "10" at bounding box center [1265, 179] width 15 height 15
click at [1326, 277] on span "適用" at bounding box center [1325, 283] width 15 height 11
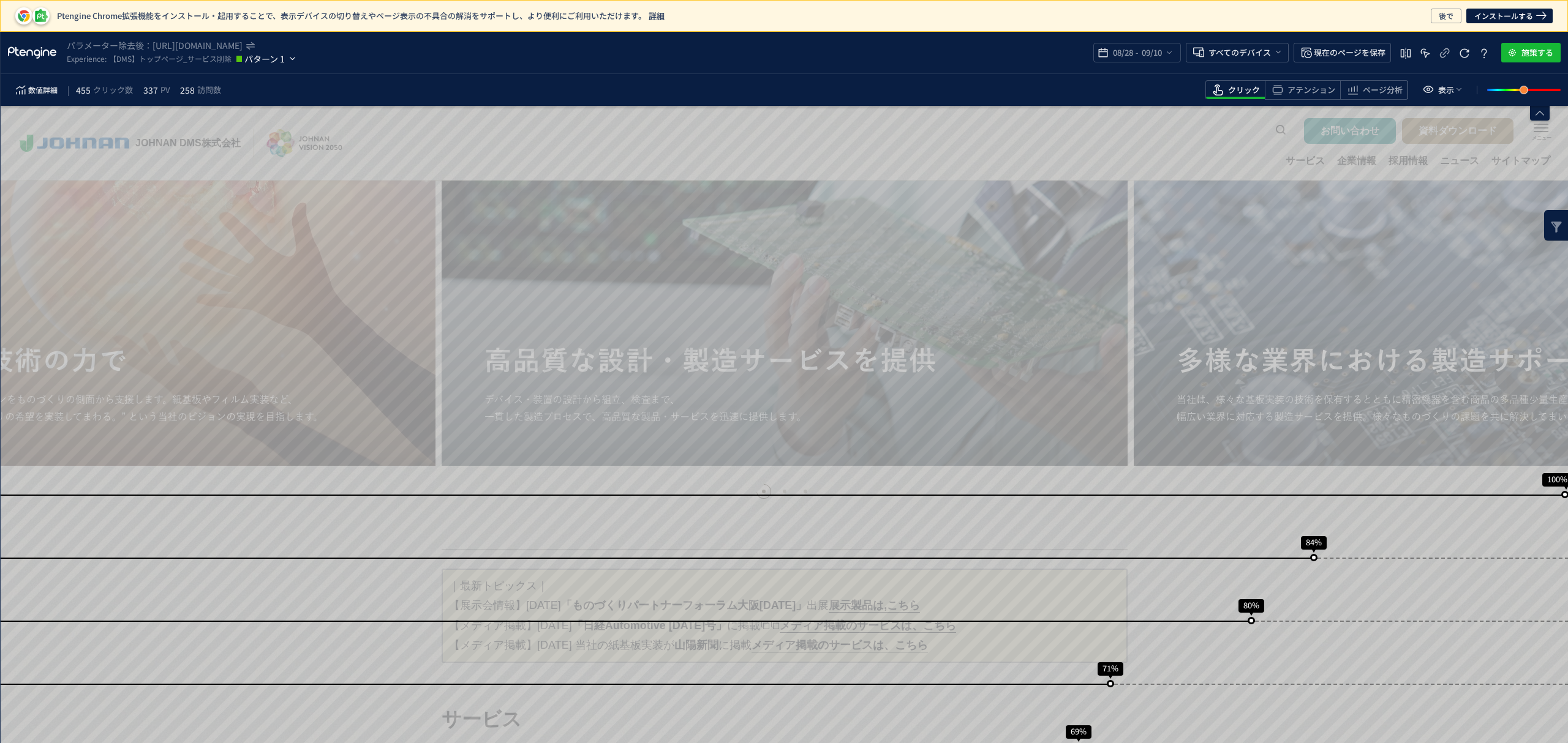
click at [251, 59] on span "パターン 1" at bounding box center [266, 59] width 43 height 15
click at [272, 90] on span "コントロールグループ" at bounding box center [293, 90] width 97 height 19
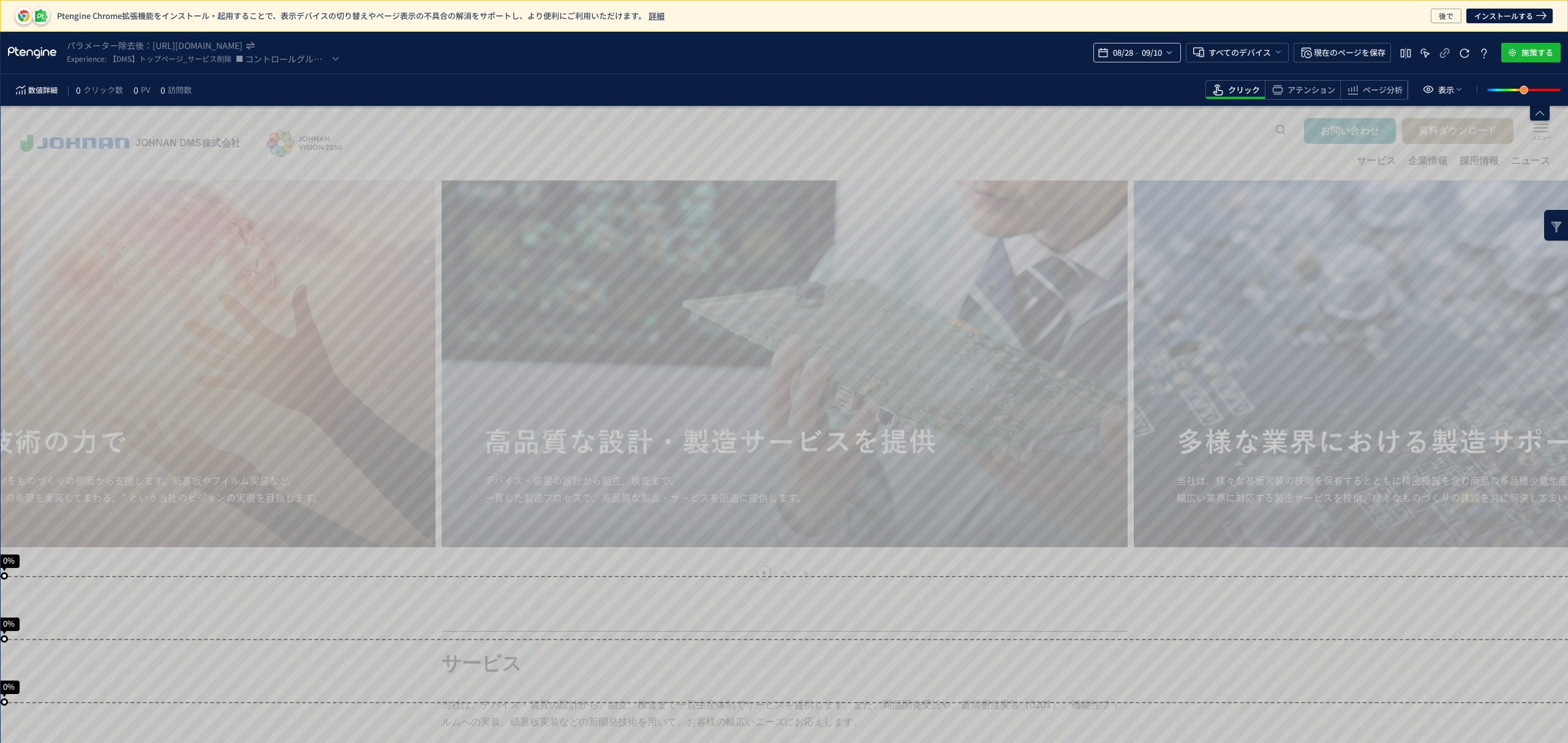
click at [1161, 50] on span "09/10" at bounding box center [1151, 52] width 25 height 25
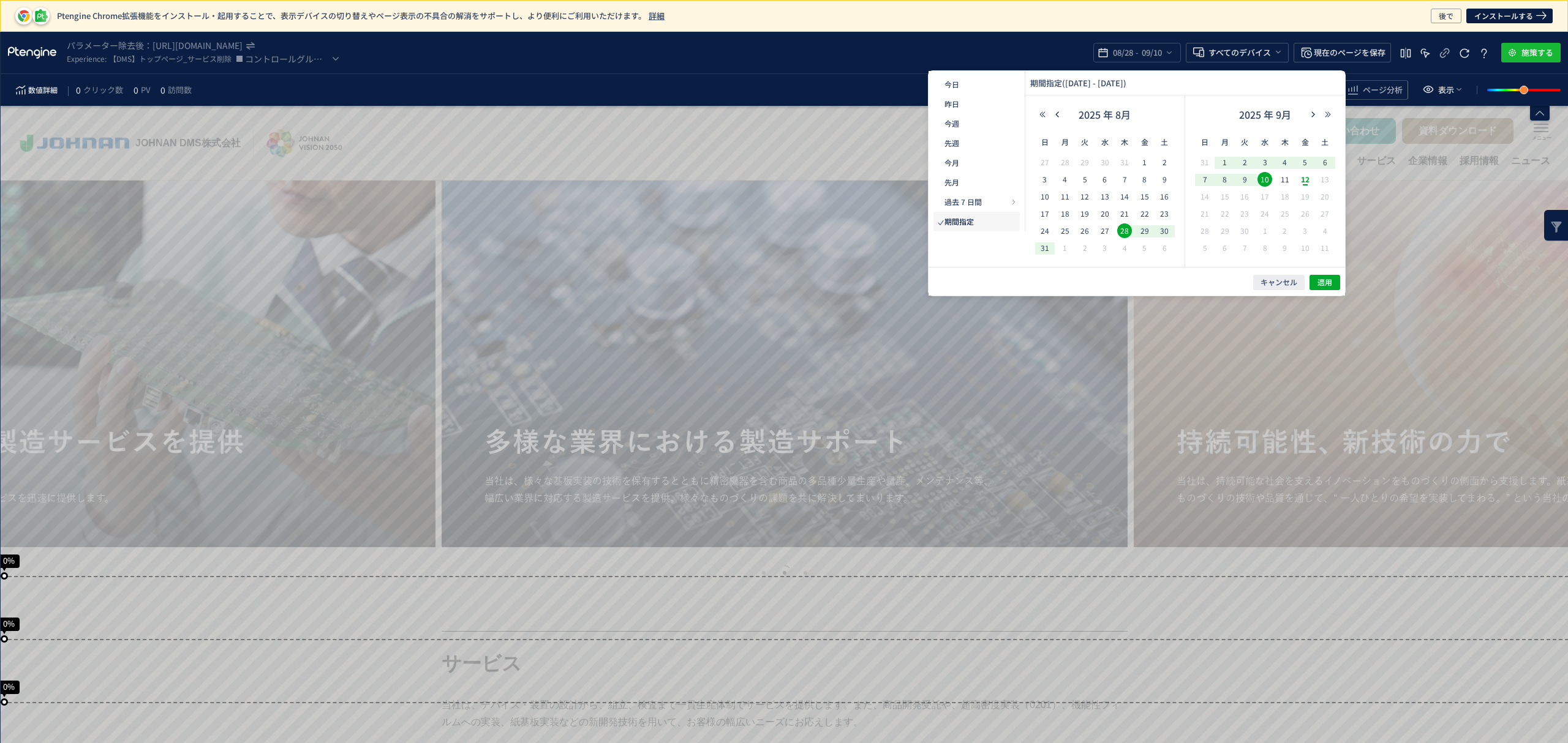
click at [1057, 108] on div "2025 年 8月" at bounding box center [1104, 118] width 140 height 25
click at [1057, 116] on use "button" at bounding box center [1057, 114] width 3 height 5
click at [1063, 231] on span "28" at bounding box center [1065, 231] width 15 height 15
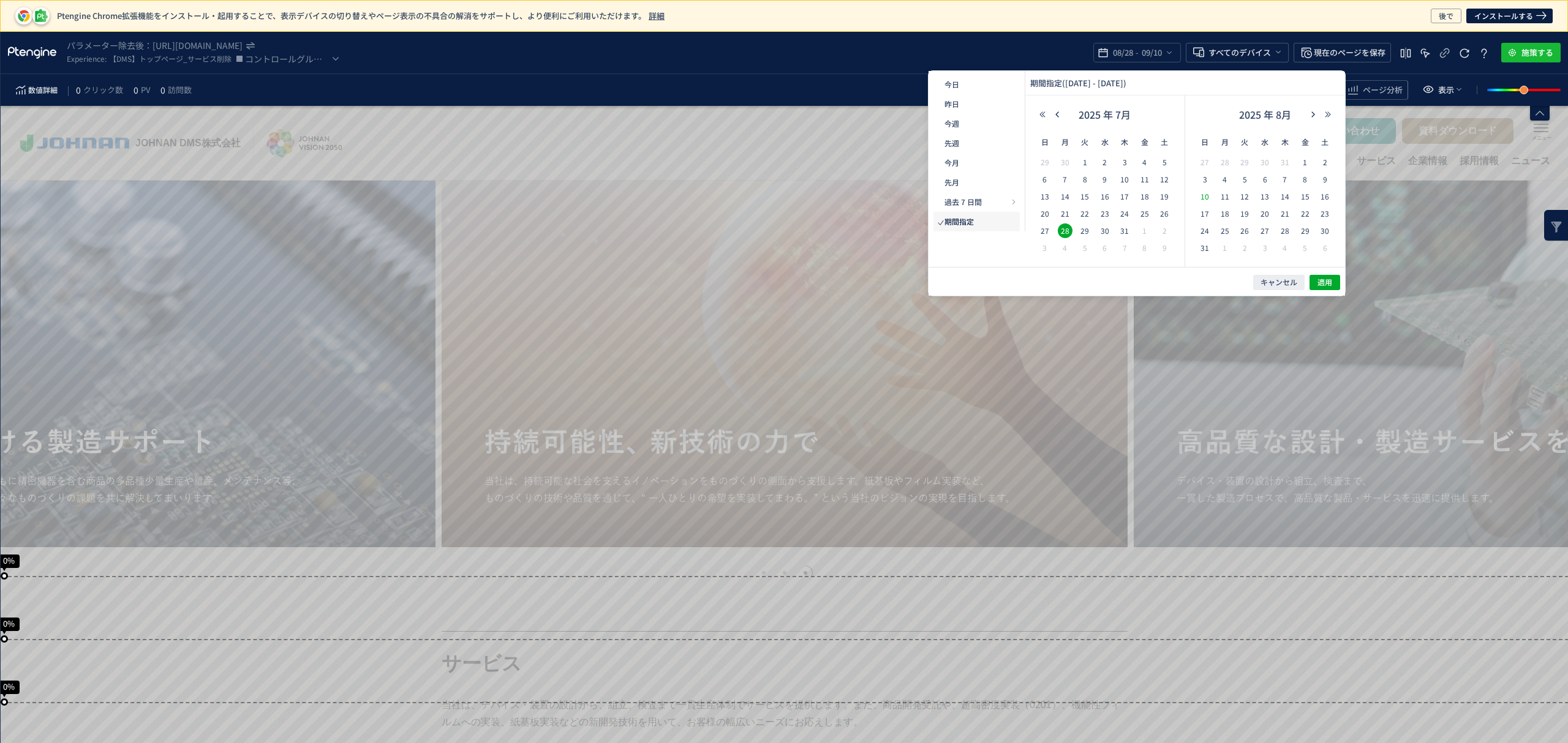
click at [1208, 194] on span "10" at bounding box center [1204, 196] width 15 height 15
click at [1320, 281] on span "適用" at bounding box center [1325, 283] width 15 height 11
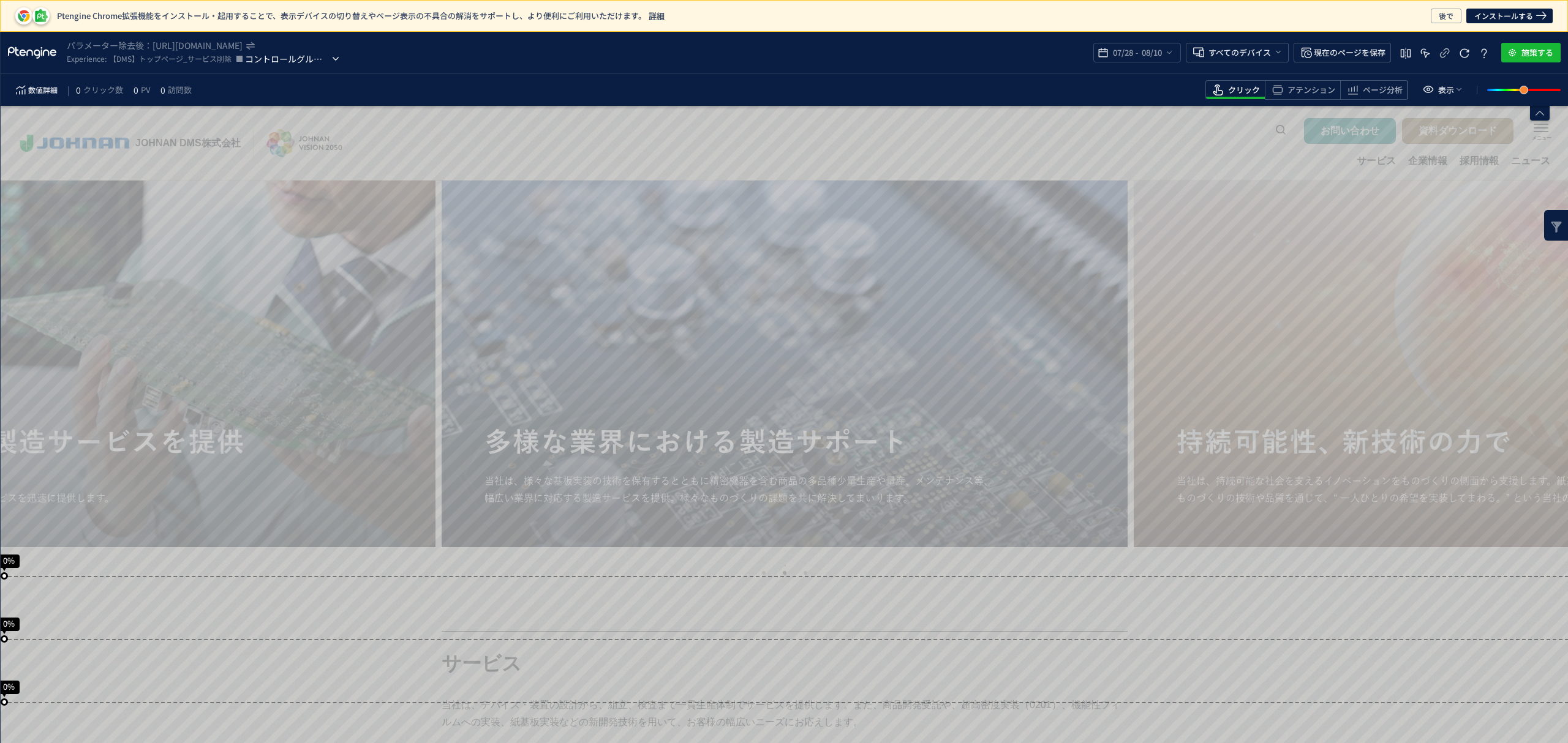
click at [326, 61] on span "コントロールグループ" at bounding box center [287, 59] width 84 height 15
click at [325, 82] on span "コントロールグループ" at bounding box center [293, 90] width 97 height 19
click at [1164, 55] on icon "heatmap-top-bar" at bounding box center [1169, 52] width 10 height 10
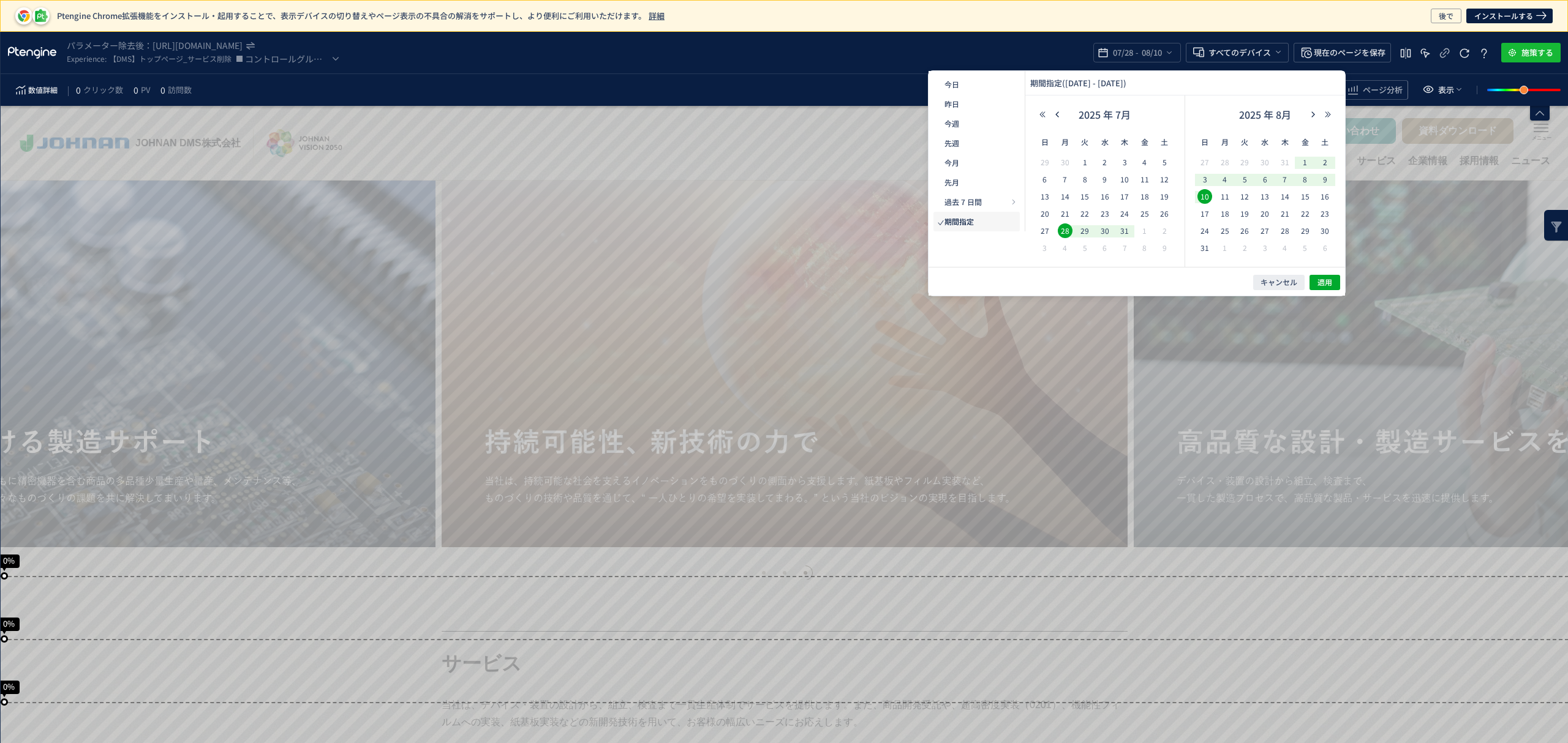
click at [309, 66] on div "パラメーター除去後： [URL][DOMAIN_NAME] Experience: 【DMS】トップページ_サービス削除 コントロールグループ 07/28 -…" at bounding box center [784, 53] width 1567 height 42
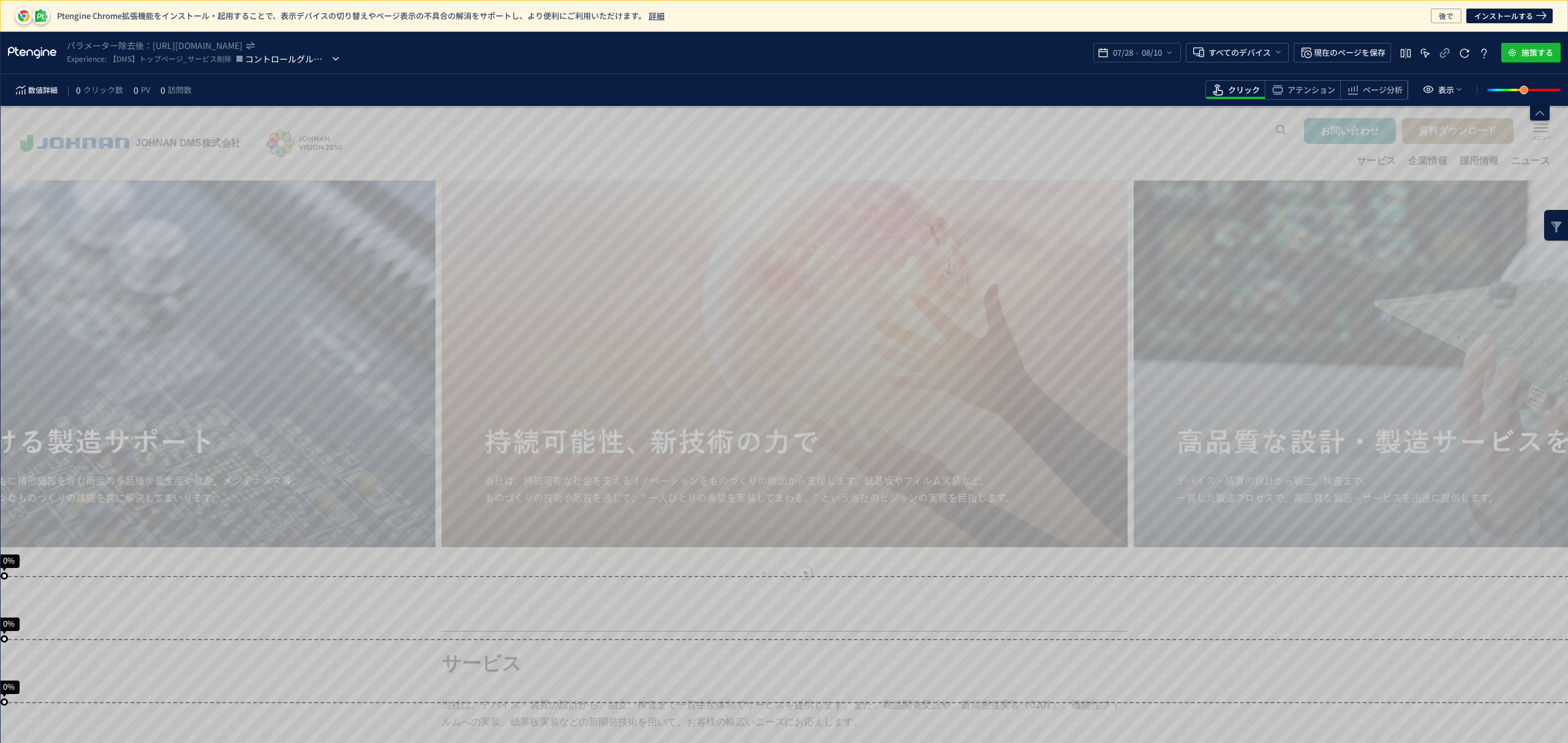
click at [311, 61] on span "コントロールグループ" at bounding box center [287, 59] width 84 height 15
click at [316, 106] on span "パターン 1" at bounding box center [293, 109] width 97 height 19
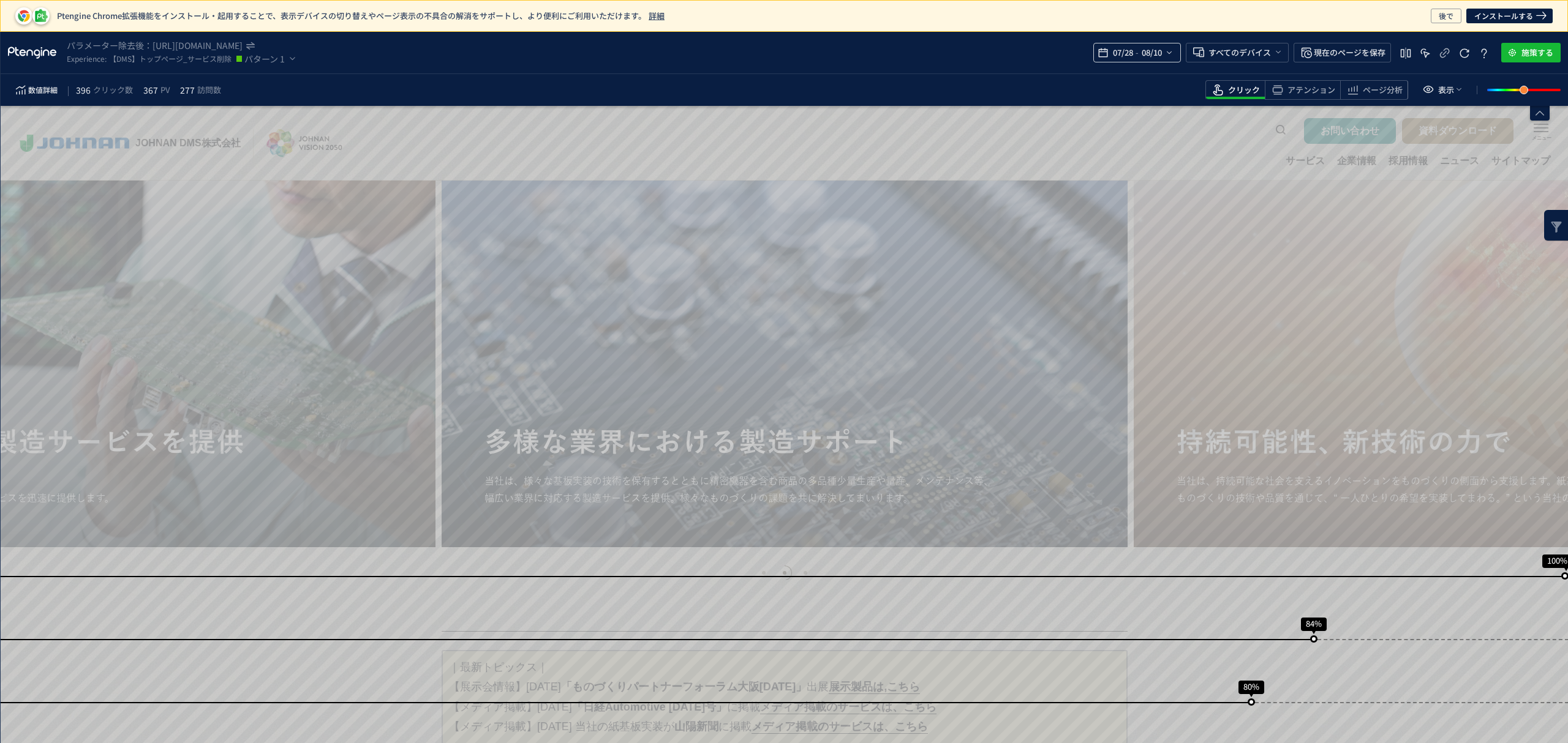
click at [1171, 57] on div "07/28 - 08/10" at bounding box center [1137, 52] width 88 height 19
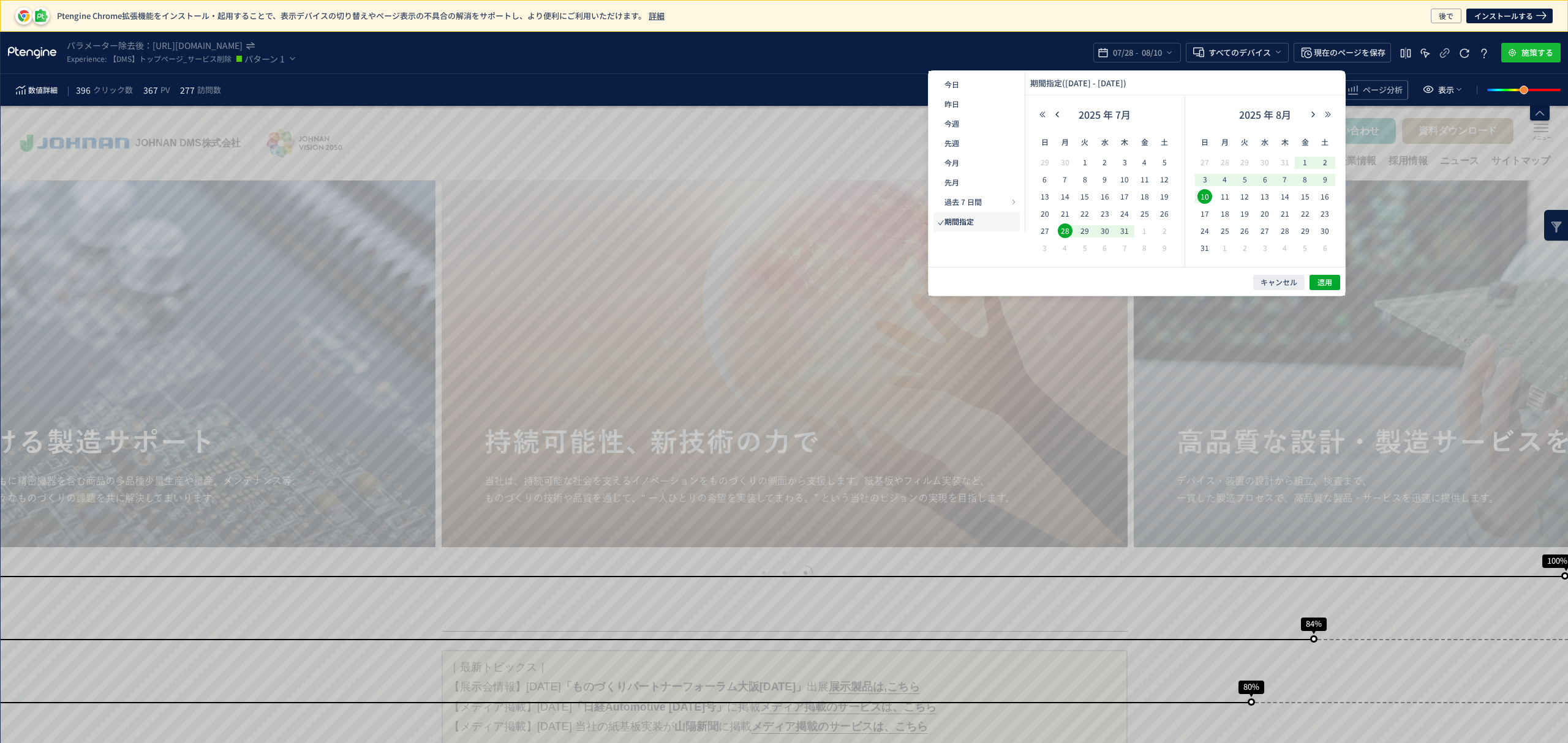
click at [38, 101] on div "数値詳細 396 クリック数 367 PV 277 訪問数 クリック アテンション ページ分析 表示" at bounding box center [784, 90] width 1567 height 32
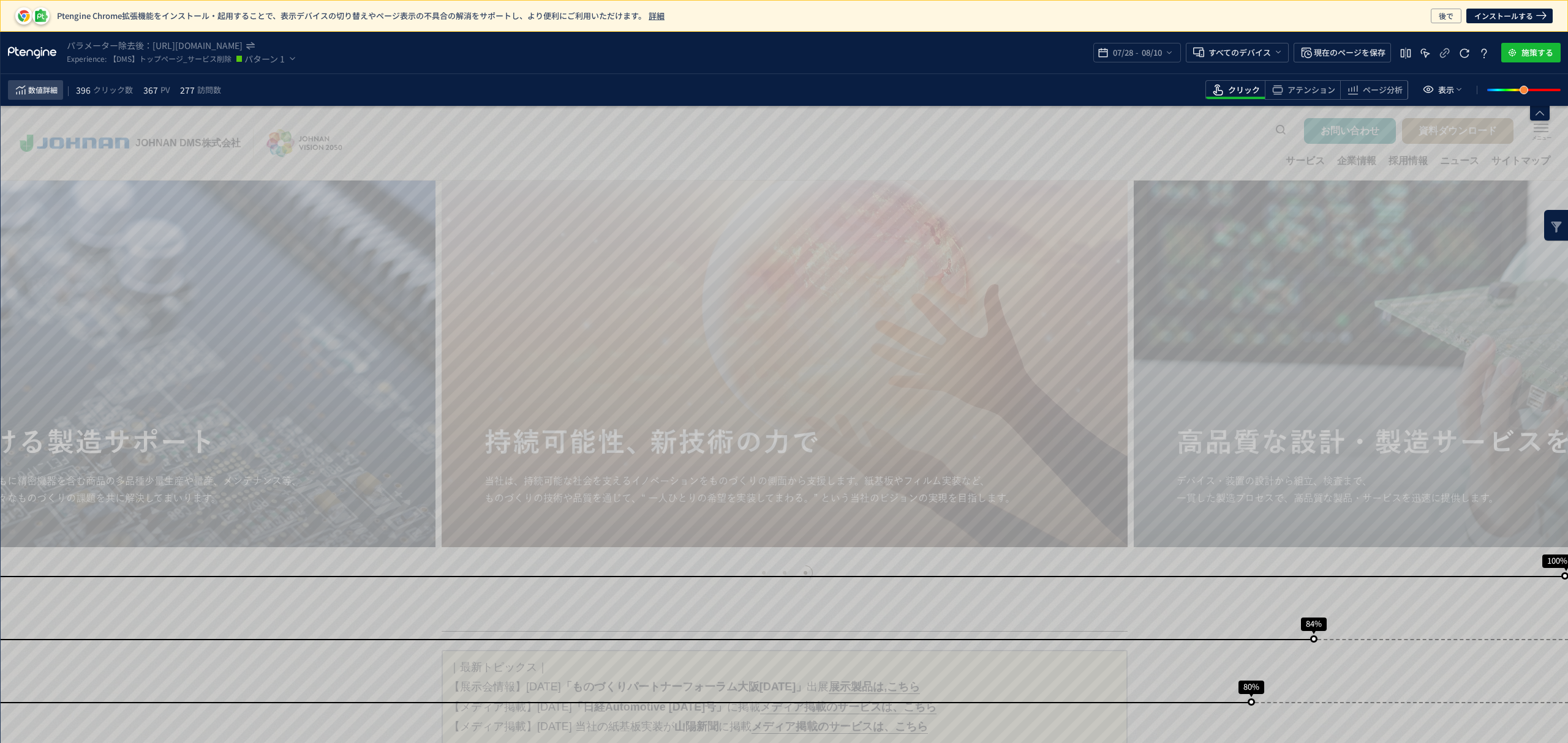
click at [37, 99] on button "数値詳細" at bounding box center [35, 90] width 55 height 19
